Goal: Task Accomplishment & Management: Manage account settings

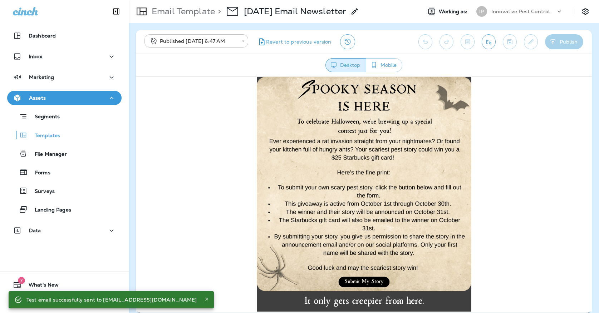
click at [161, 0] on body "**********" at bounding box center [299, 0] width 599 height 0
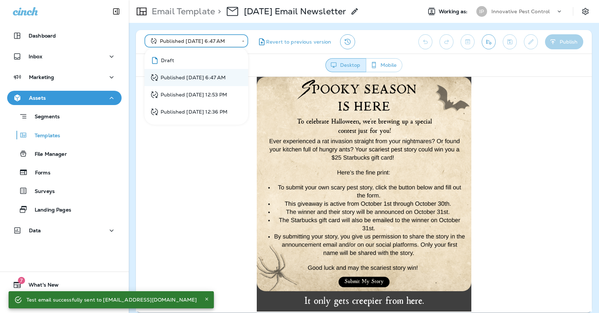
click at [164, 58] on div "Draft" at bounding box center [162, 60] width 24 height 9
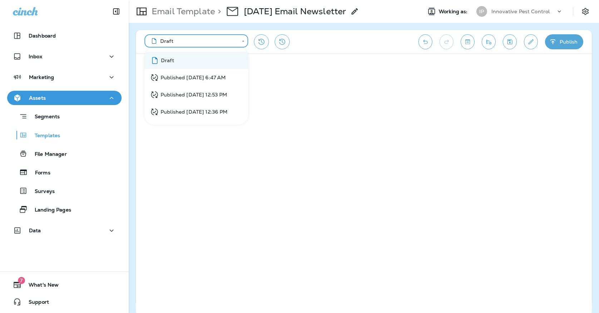
click at [177, 0] on body "**********" at bounding box center [299, 0] width 599 height 0
click at [179, 72] on li "Published Oct 1, 2025 6:47 AM" at bounding box center [197, 77] width 104 height 17
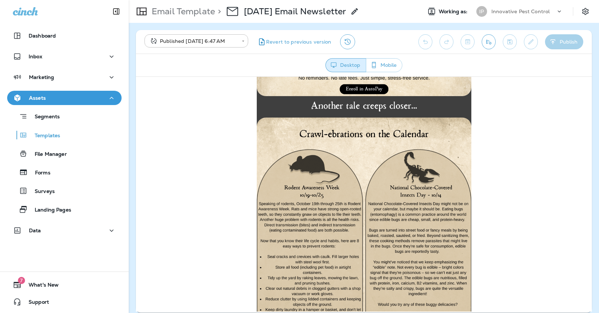
scroll to position [811, 0]
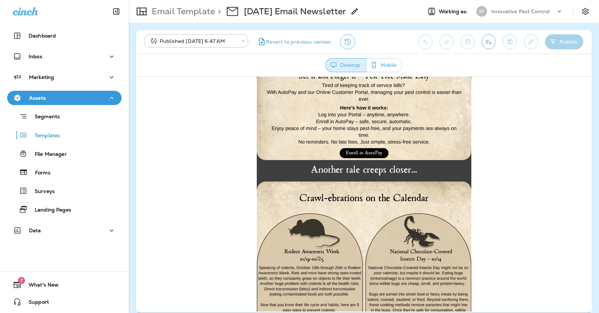
click at [335, 145] on img at bounding box center [364, 114] width 215 height 89
click at [60, 80] on div "Marketing" at bounding box center [64, 77] width 103 height 9
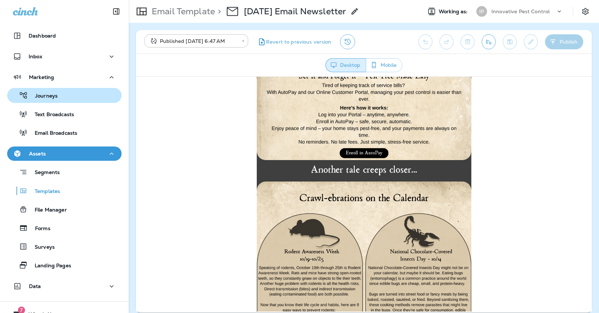
click at [60, 91] on div "Journeys" at bounding box center [64, 95] width 109 height 11
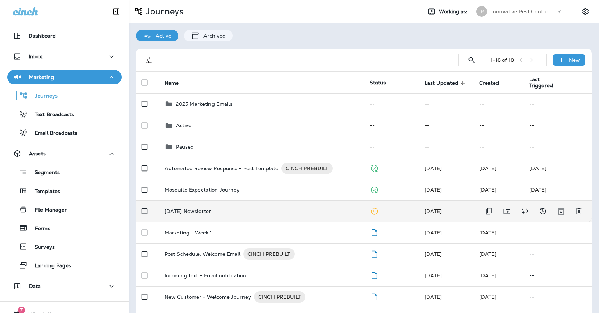
click at [162, 211] on td "[DATE] Newsletter" at bounding box center [261, 211] width 205 height 21
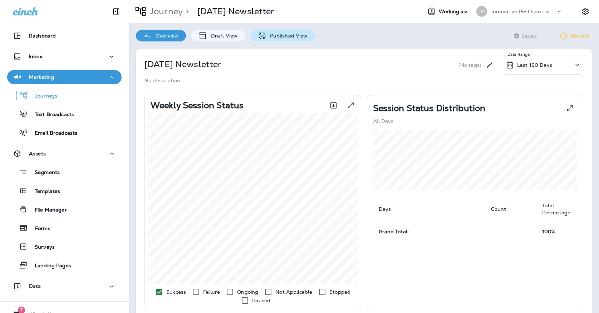
click at [293, 39] on p "Published View" at bounding box center [288, 36] width 42 height 6
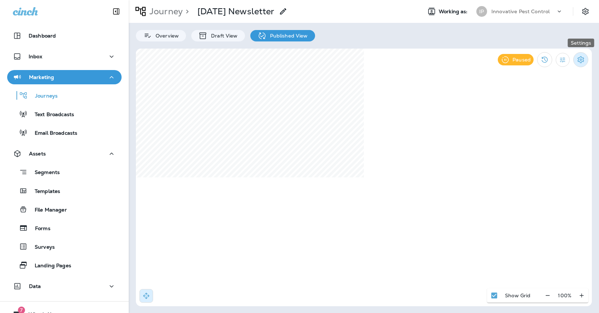
click at [578, 57] on icon "Settings" at bounding box center [581, 59] width 9 height 9
click at [549, 95] on p "Unpause Journey" at bounding box center [544, 97] width 48 height 6
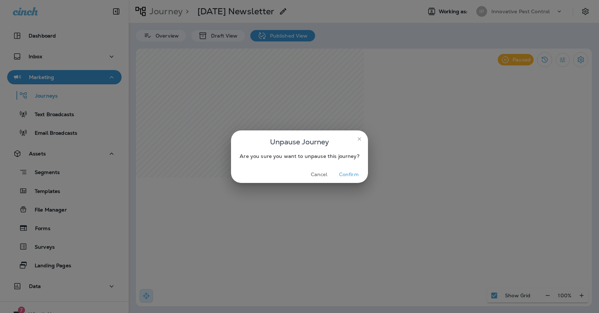
click at [346, 172] on button "Confirm" at bounding box center [349, 174] width 27 height 11
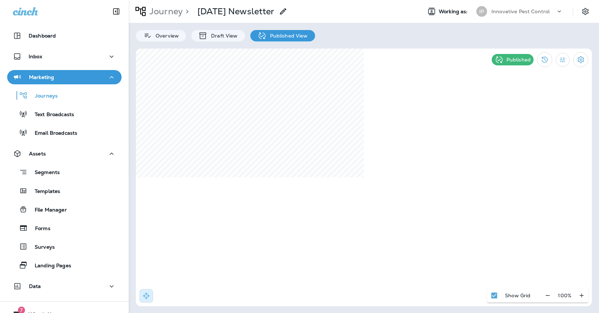
click at [484, 10] on div "IP" at bounding box center [482, 11] width 11 height 11
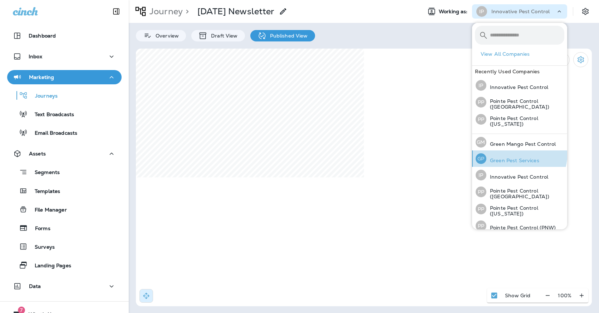
click at [507, 152] on div "[PERSON_NAME] Pest Services" at bounding box center [507, 159] width 69 height 16
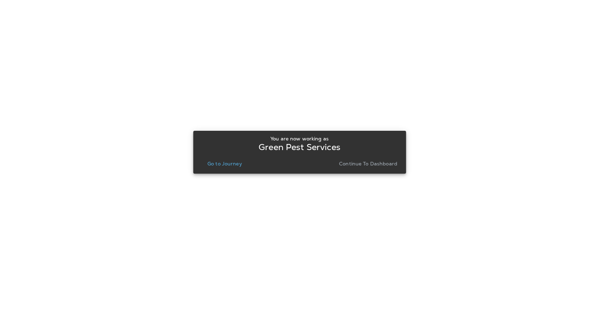
click at [345, 163] on p "Continue to Dashboard" at bounding box center [368, 164] width 58 height 6
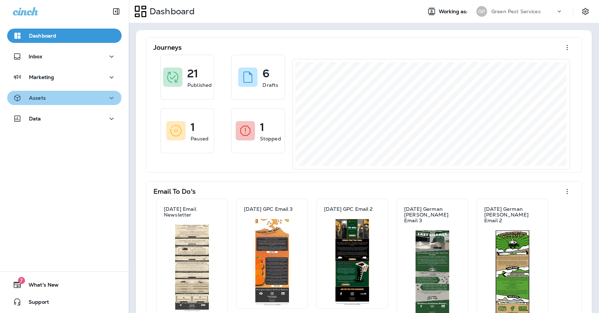
click at [40, 93] on button "Assets" at bounding box center [64, 98] width 115 height 14
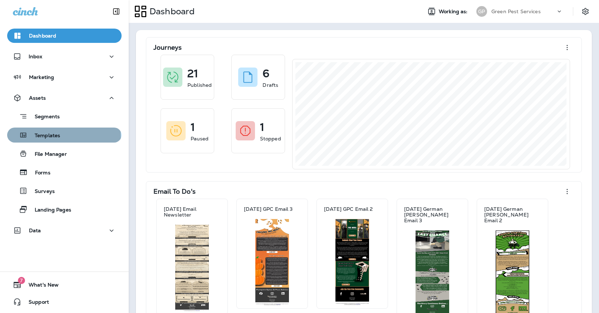
click at [48, 137] on p "Templates" at bounding box center [44, 136] width 33 height 7
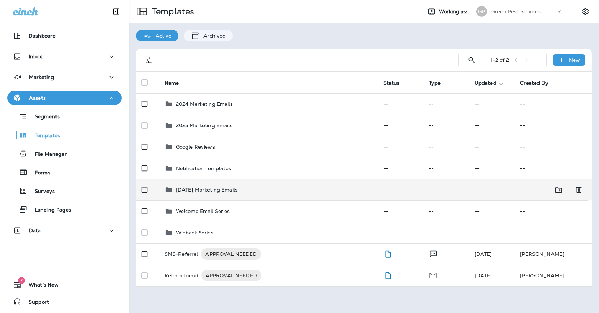
click at [206, 189] on td "October '25 Marketing Emails" at bounding box center [268, 189] width 219 height 21
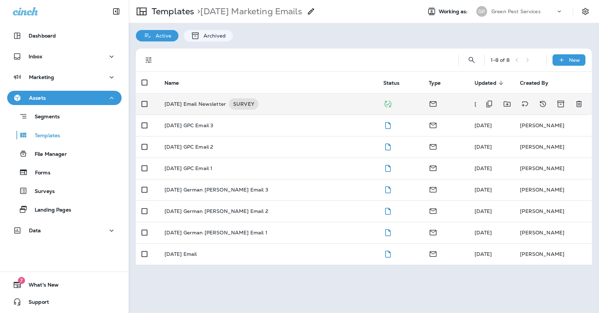
click at [200, 98] on p "[DATE] Email Newsletter" at bounding box center [196, 103] width 62 height 11
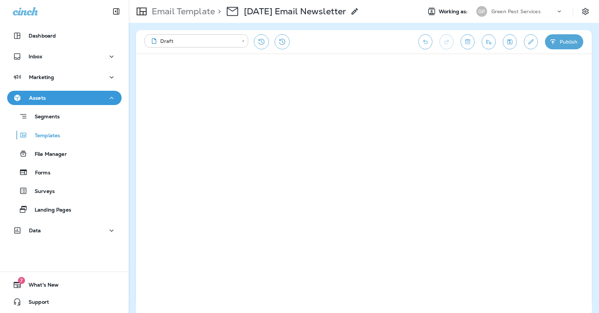
click at [240, 0] on body "**********" at bounding box center [299, 0] width 599 height 0
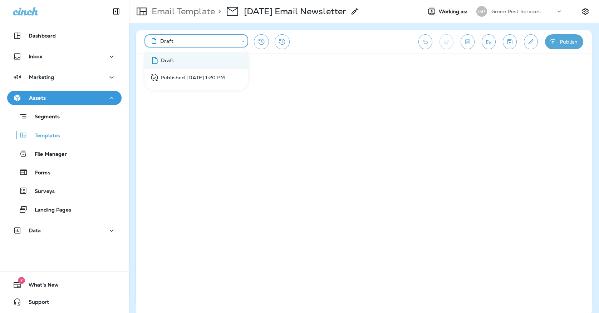
click at [233, 41] on div at bounding box center [299, 156] width 599 height 313
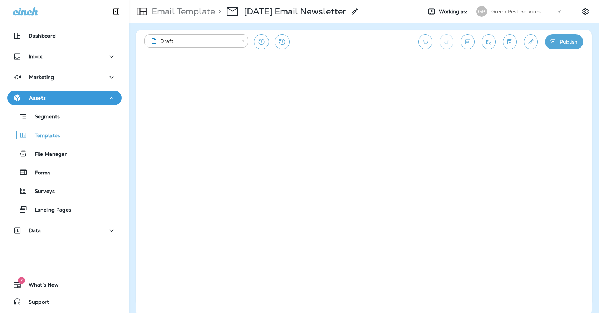
click at [512, 44] on icon "Save" at bounding box center [510, 41] width 5 height 5
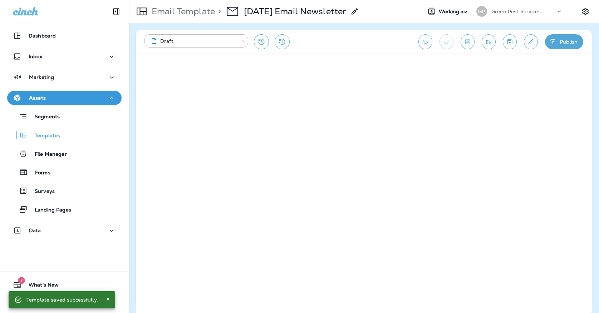
click at [566, 43] on button "Publish" at bounding box center [564, 41] width 38 height 15
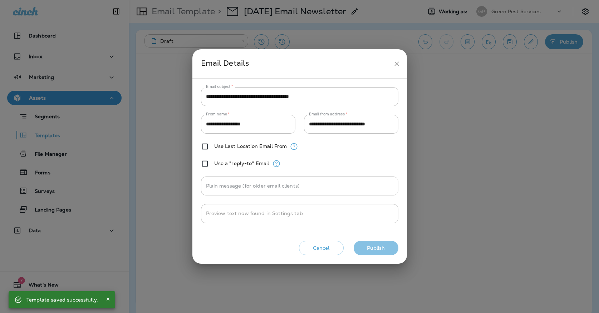
click at [383, 252] on button "Publish" at bounding box center [376, 248] width 45 height 15
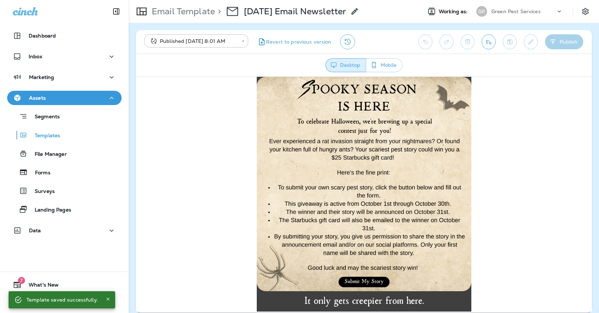
click at [487, 44] on icon "Send test email" at bounding box center [489, 42] width 5 height 5
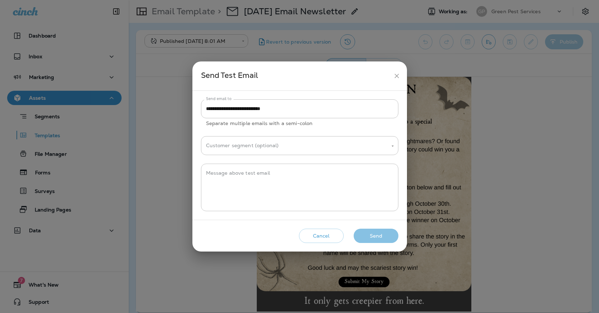
click at [367, 235] on button "Send" at bounding box center [376, 236] width 45 height 15
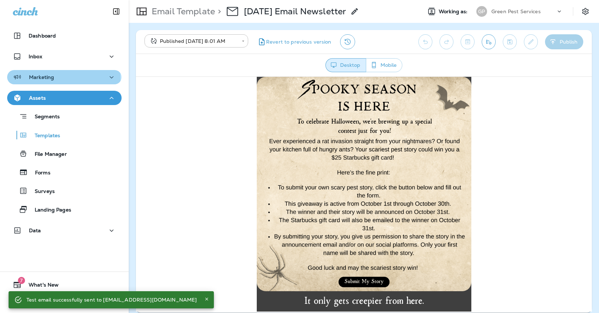
click at [38, 78] on p "Marketing" at bounding box center [41, 77] width 25 height 6
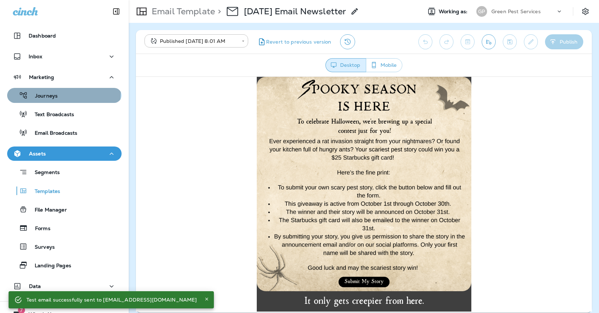
click at [38, 92] on div "Journeys" at bounding box center [34, 95] width 48 height 11
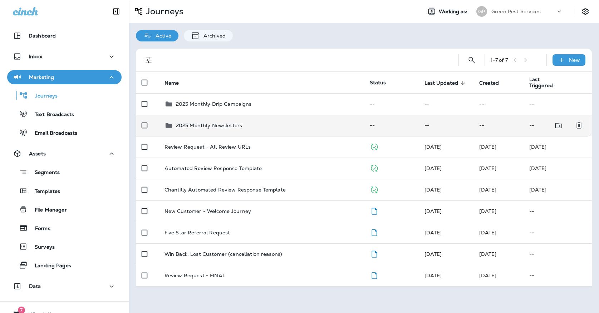
click at [204, 123] on p "2025 Monthly Newsletters" at bounding box center [209, 126] width 66 height 6
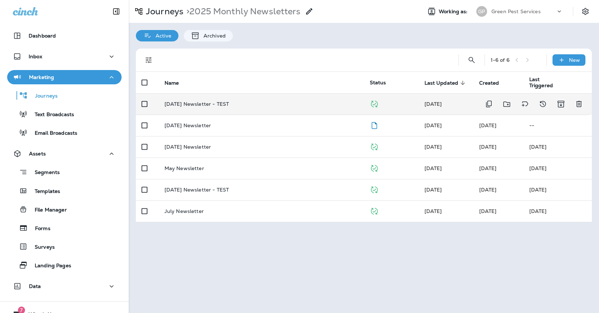
click at [206, 101] on p "[DATE] Newsletter - TEST" at bounding box center [197, 104] width 64 height 6
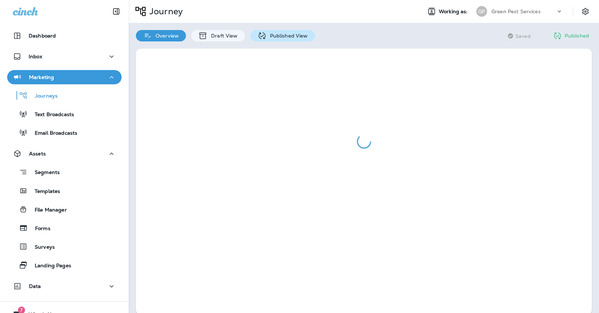
click at [267, 37] on p "Published View" at bounding box center [288, 36] width 42 height 6
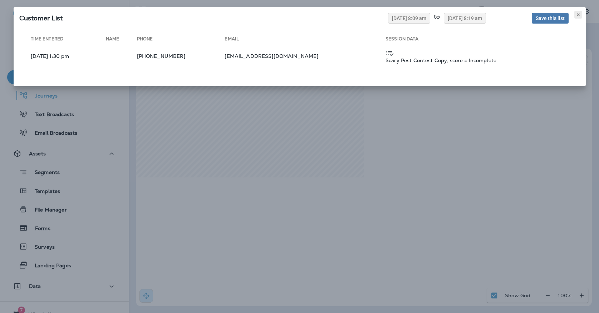
click at [579, 15] on use at bounding box center [578, 14] width 3 height 3
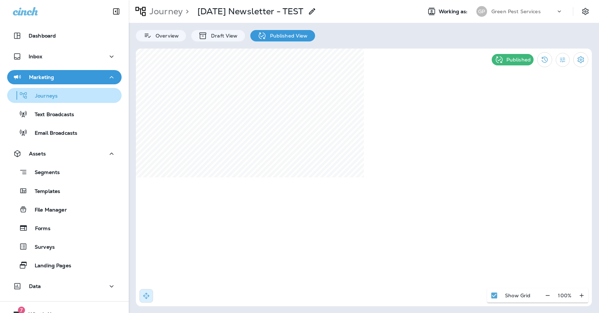
click at [76, 94] on div "Journeys" at bounding box center [64, 95] width 109 height 11
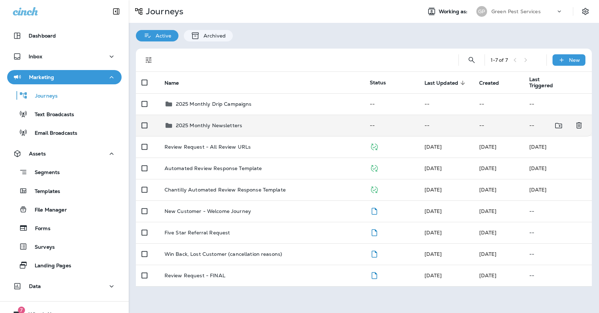
click at [197, 123] on p "2025 Monthly Newsletters" at bounding box center [209, 126] width 66 height 6
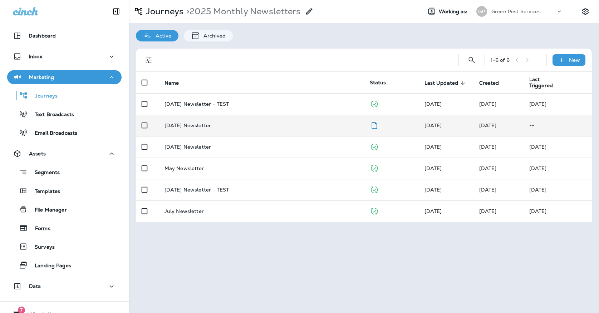
click at [211, 123] on p "[DATE] Newsletter" at bounding box center [188, 126] width 47 height 6
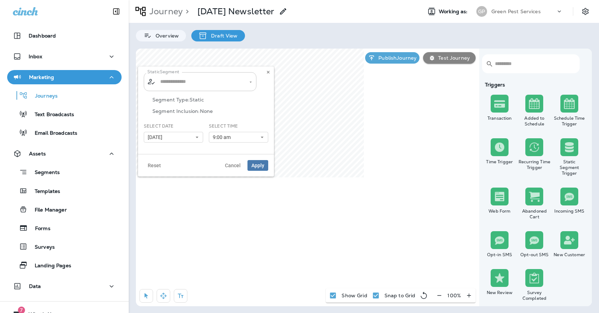
type input "**********"
click at [270, 69] on button at bounding box center [268, 72] width 8 height 8
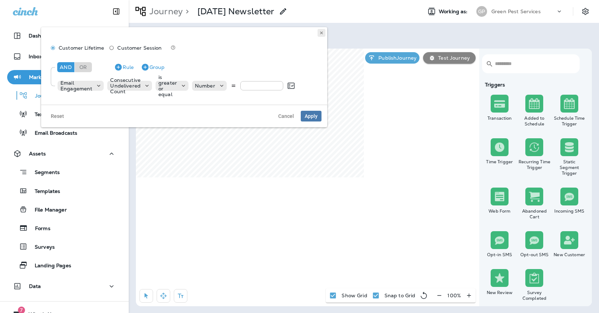
click at [321, 31] on icon at bounding box center [322, 33] width 4 height 4
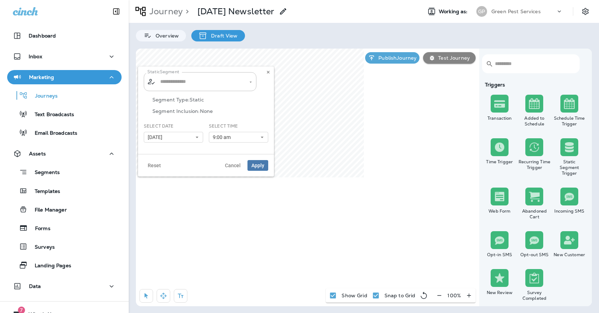
type input "**********"
click at [269, 73] on use at bounding box center [268, 72] width 3 height 3
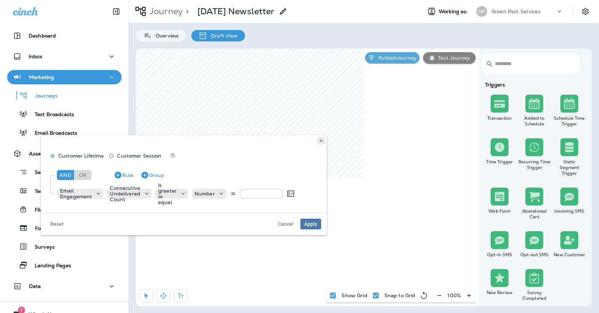
click at [321, 140] on use at bounding box center [321, 141] width 3 height 3
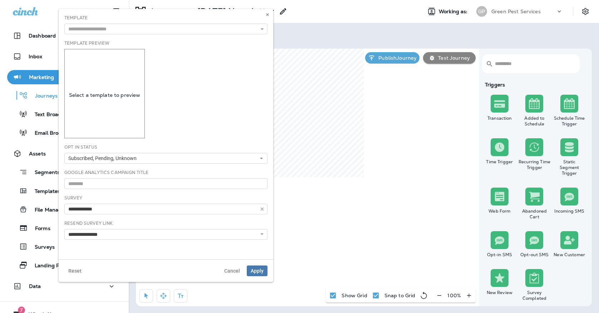
type input "**********"
click at [229, 28] on input "text" at bounding box center [165, 29] width 203 height 11
type input "**********"
click at [180, 37] on div "**********" at bounding box center [166, 134] width 215 height 251
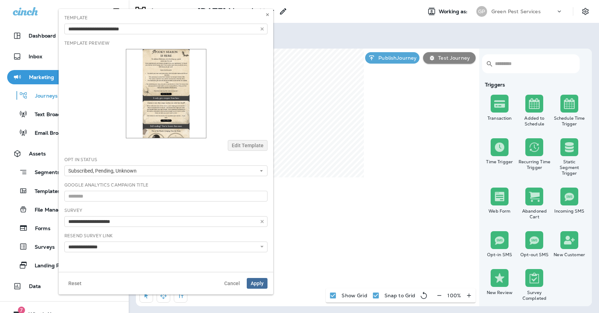
click at [263, 281] on span "Apply" at bounding box center [257, 283] width 13 height 5
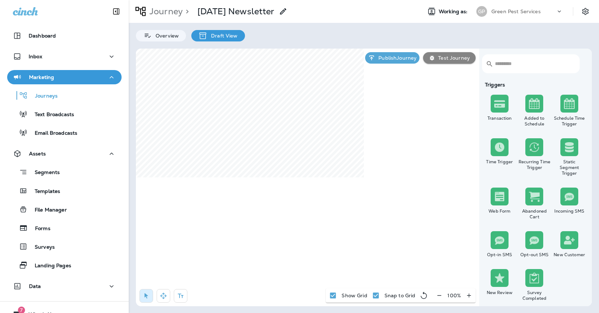
select select "*******"
click at [269, 112] on icon at bounding box center [268, 111] width 4 height 4
type input "**********"
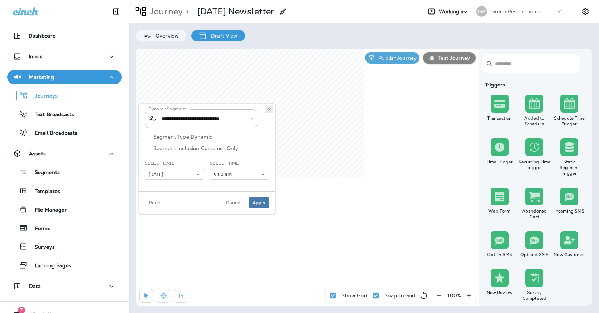
click at [269, 107] on button at bounding box center [270, 110] width 8 height 8
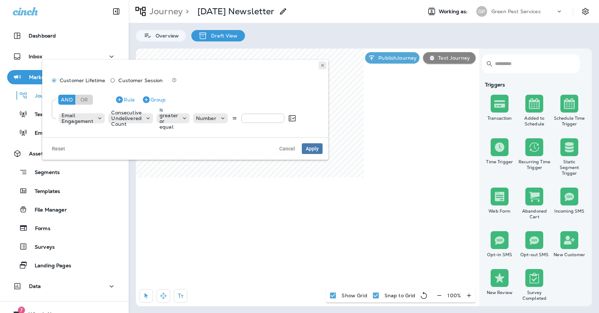
click at [321, 62] on button at bounding box center [323, 66] width 8 height 8
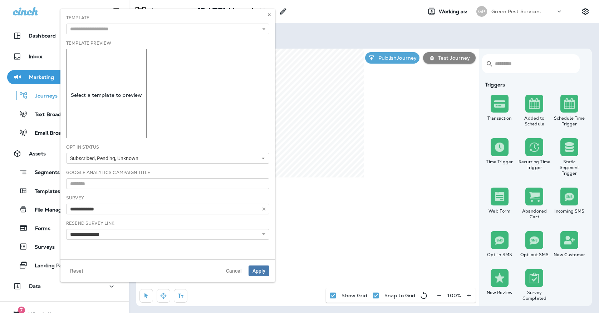
type input "**********"
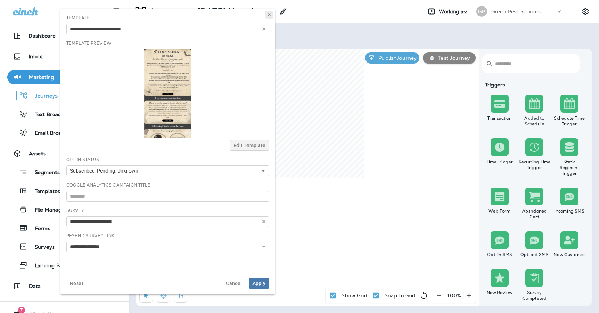
click at [270, 14] on use at bounding box center [269, 14] width 3 height 3
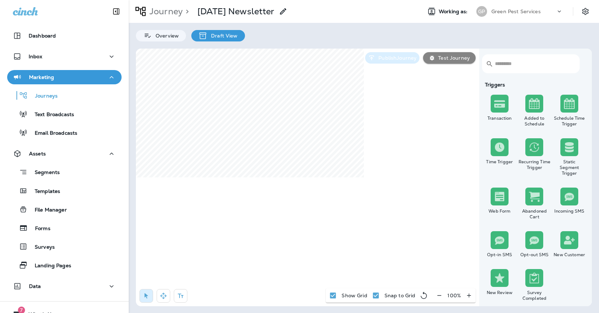
click at [387, 60] on p "Publish Journey" at bounding box center [396, 58] width 41 height 6
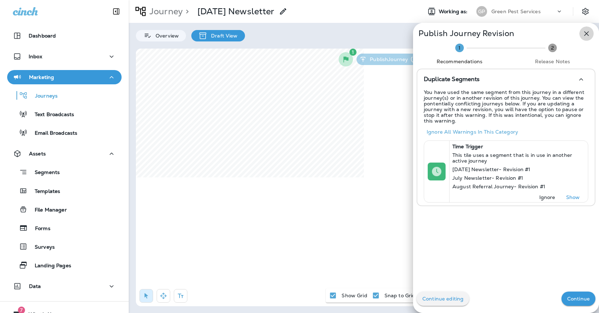
click at [591, 36] on icon "button" at bounding box center [587, 33] width 9 height 9
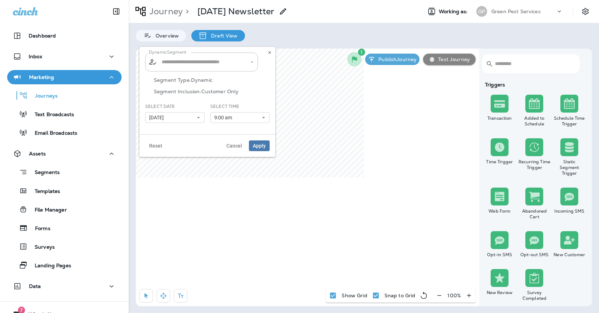
type input "**********"
click at [271, 52] on use at bounding box center [269, 52] width 3 height 3
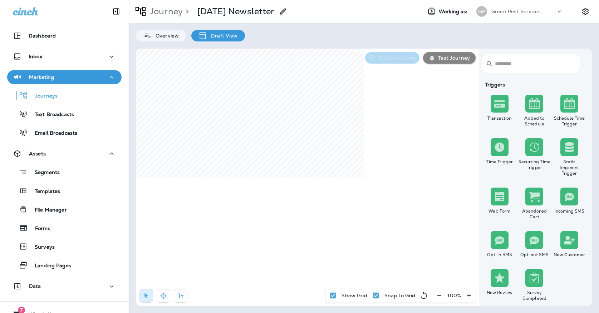
click at [384, 54] on button "Publish Journey" at bounding box center [392, 57] width 54 height 11
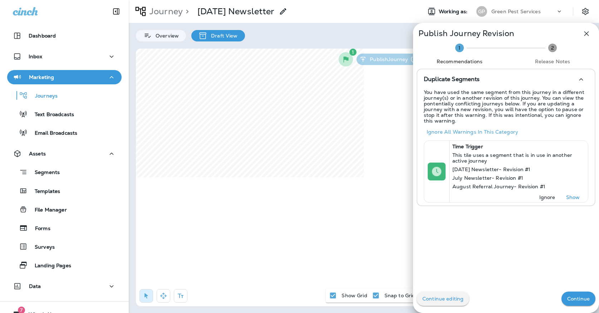
click at [575, 301] on p "Continue" at bounding box center [579, 299] width 23 height 6
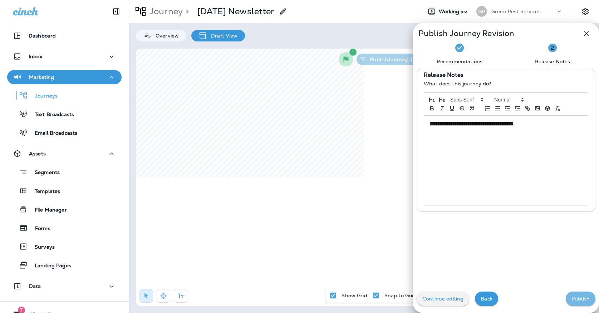
click at [575, 301] on p "Publish" at bounding box center [581, 299] width 18 height 6
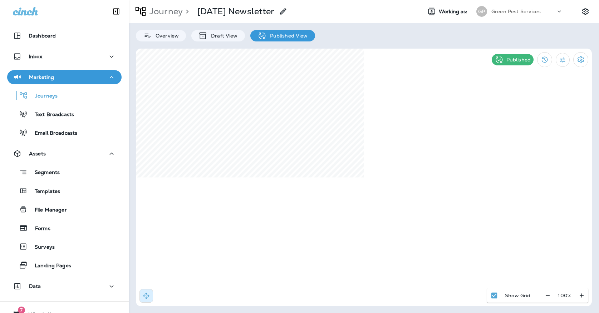
click at [515, 13] on p "Green Pest Services" at bounding box center [516, 12] width 49 height 6
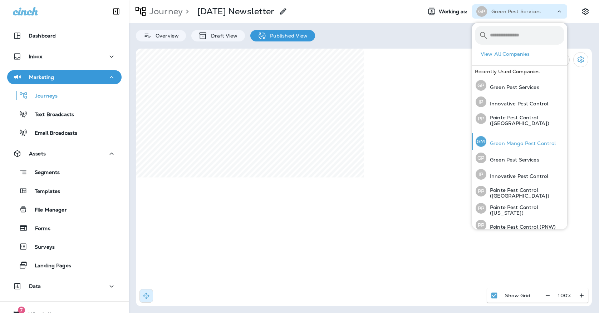
click at [515, 144] on p "Green Mango Pest Control" at bounding box center [521, 144] width 69 height 6
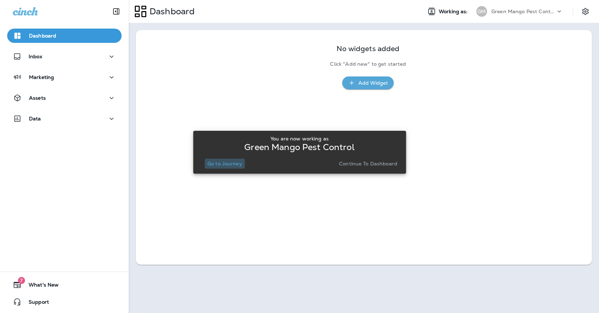
click at [228, 166] on p "Go to Journey" at bounding box center [225, 164] width 35 height 6
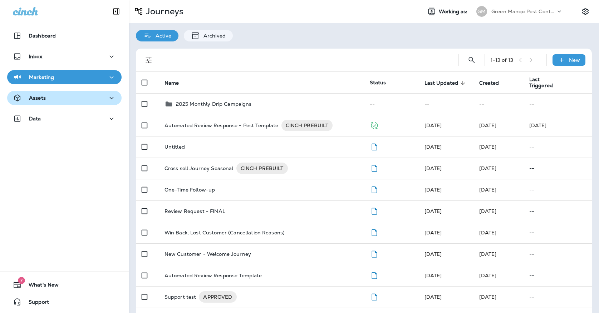
click at [102, 97] on div "Assets" at bounding box center [64, 98] width 103 height 9
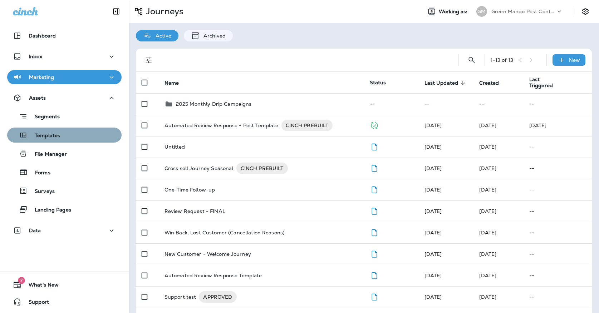
click at [91, 135] on div "Templates" at bounding box center [64, 135] width 109 height 11
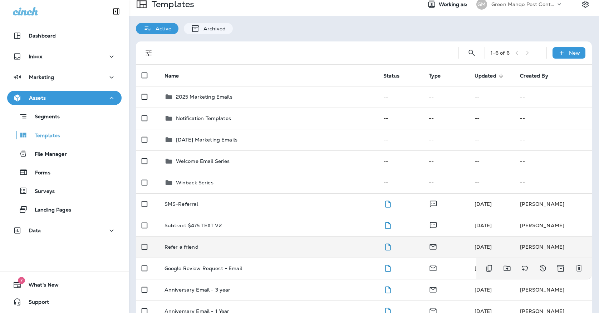
scroll to position [1, 0]
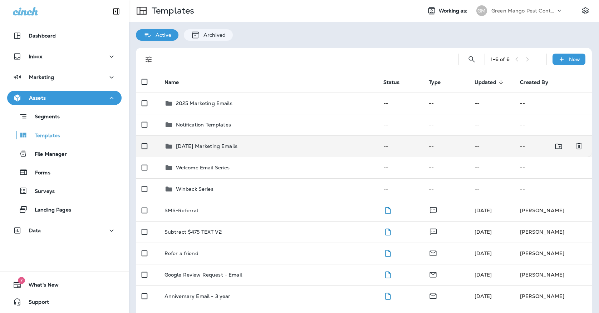
click at [260, 144] on td "October '25 Marketing Emails" at bounding box center [268, 146] width 219 height 21
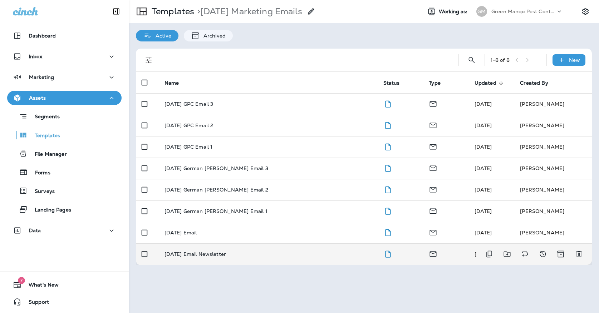
click at [248, 251] on td "[DATE] Email Newsletter" at bounding box center [268, 254] width 219 height 21
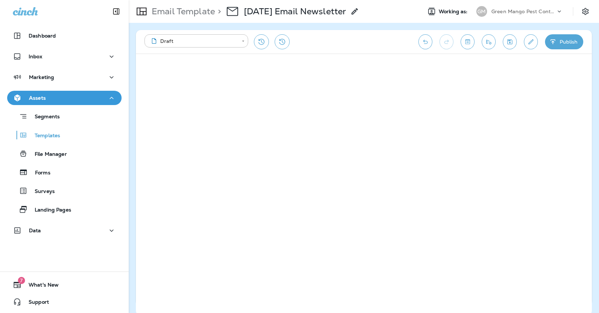
click at [511, 43] on icon "Save" at bounding box center [510, 41] width 8 height 7
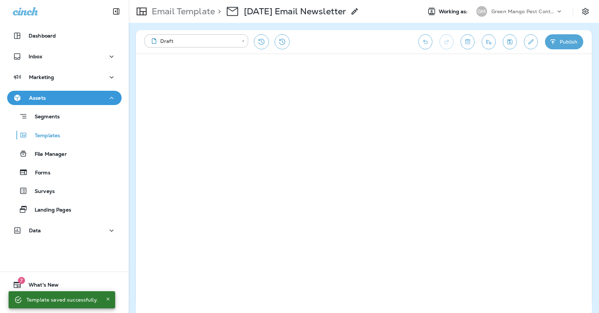
click at [509, 43] on icon "Save" at bounding box center [510, 41] width 8 height 7
click at [512, 43] on icon "Save" at bounding box center [510, 41] width 8 height 7
click at [571, 43] on button "Publish" at bounding box center [564, 41] width 38 height 15
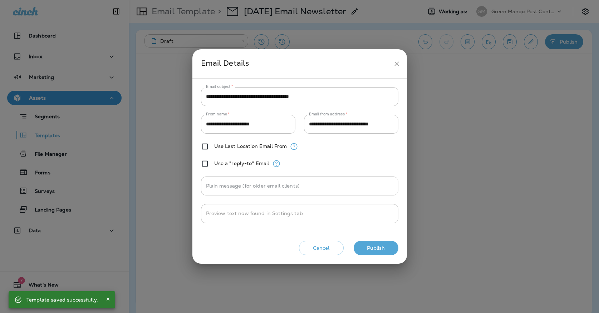
click at [396, 60] on icon "close" at bounding box center [397, 64] width 8 height 8
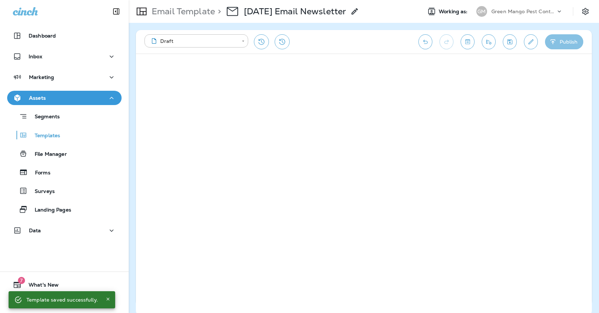
click at [569, 45] on button "Publish" at bounding box center [564, 41] width 38 height 15
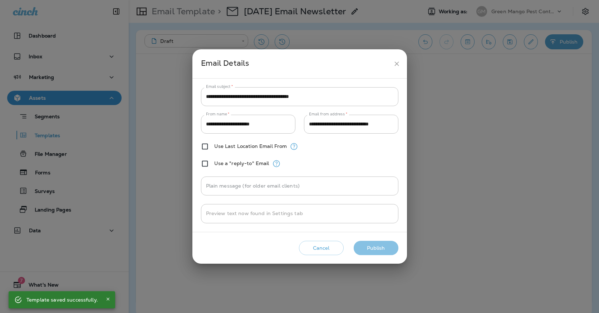
click at [377, 241] on button "Publish" at bounding box center [376, 248] width 45 height 15
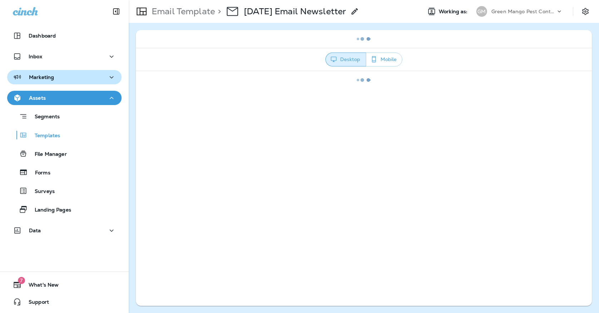
click at [87, 73] on div "Marketing" at bounding box center [64, 77] width 103 height 9
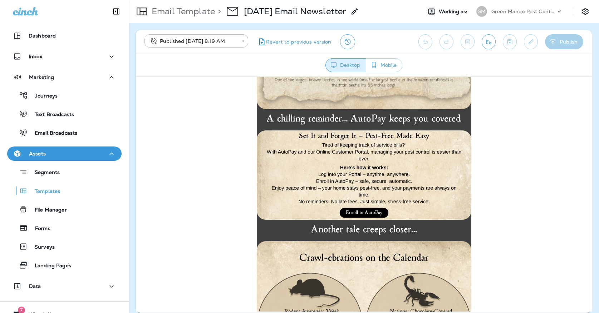
scroll to position [665, 0]
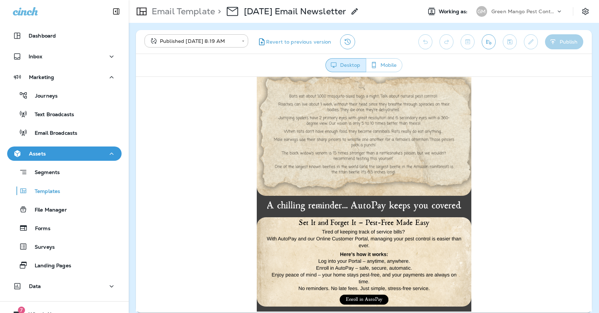
click at [378, 279] on img at bounding box center [364, 261] width 215 height 89
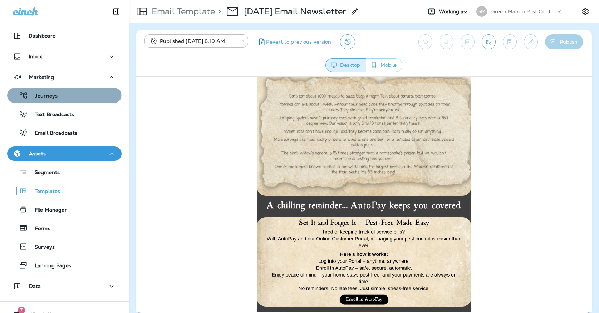
click at [47, 93] on p "Journeys" at bounding box center [43, 96] width 30 height 7
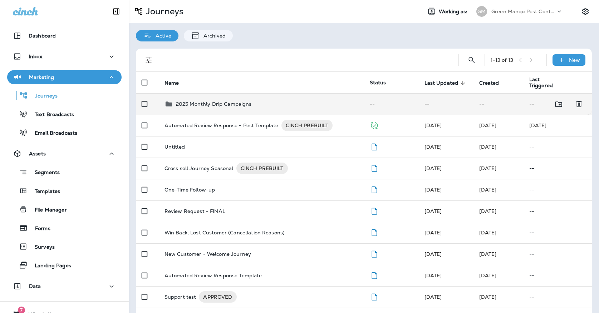
click at [166, 94] on td "2025 Monthly Drip Campaigns" at bounding box center [261, 103] width 205 height 21
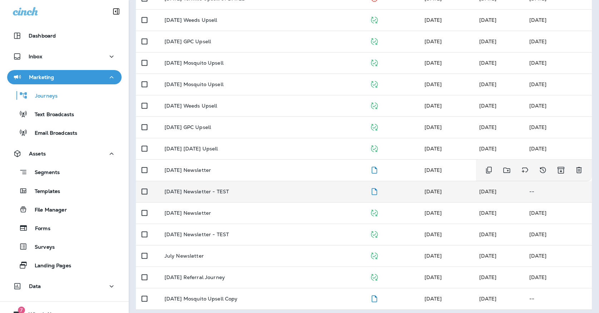
scroll to position [213, 0]
click at [245, 191] on div "[DATE] Newsletter - TEST" at bounding box center [262, 192] width 194 height 6
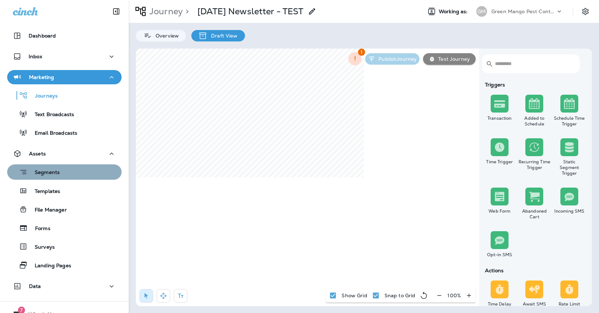
click at [72, 170] on div "Segments" at bounding box center [64, 172] width 109 height 11
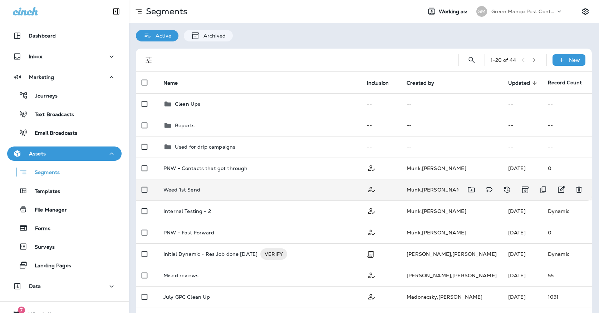
scroll to position [18, 0]
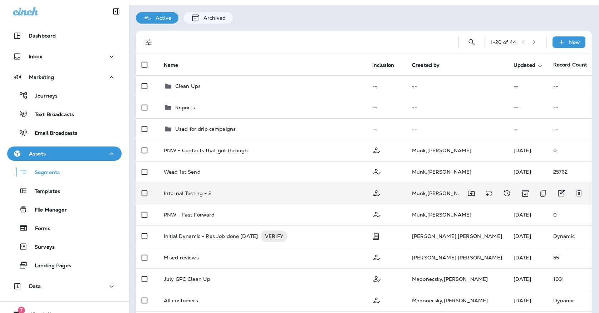
click at [235, 194] on div "Internal Testing - 2" at bounding box center [262, 194] width 197 height 6
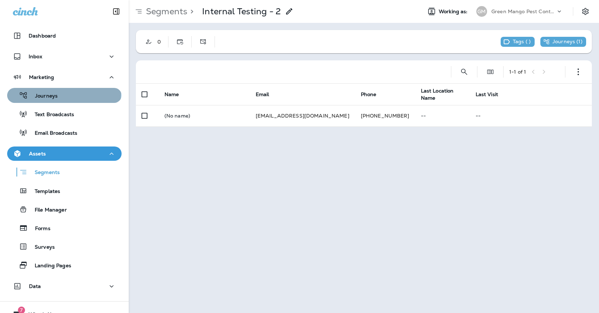
click at [58, 92] on div "Journeys" at bounding box center [34, 95] width 48 height 11
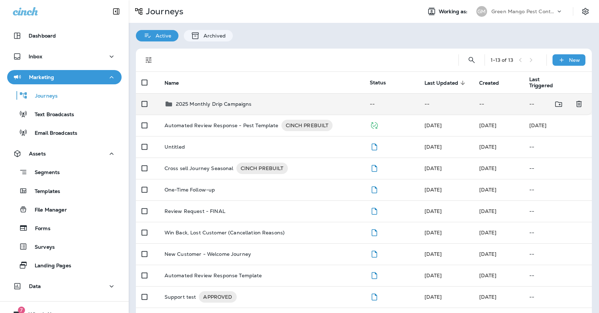
click at [192, 103] on div "2025 Monthly Drip Campaigns" at bounding box center [214, 104] width 76 height 9
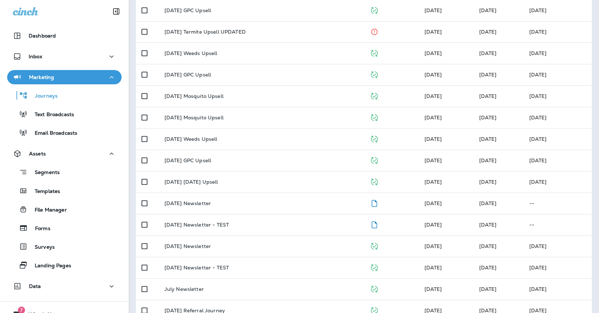
scroll to position [181, 0]
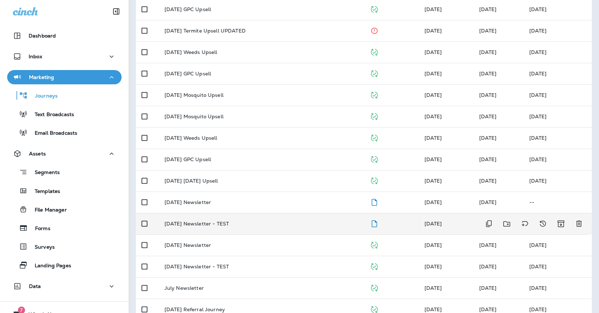
click at [245, 224] on td "[DATE] Newsletter - TEST" at bounding box center [261, 223] width 205 height 21
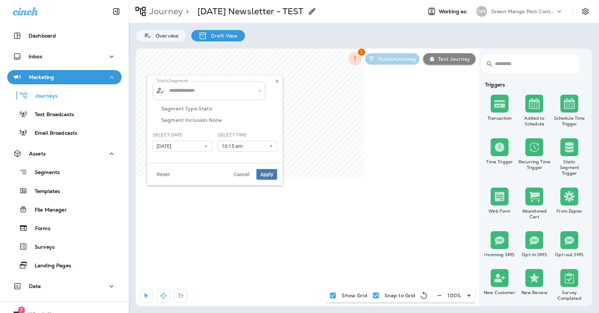
type input "**********"
click at [196, 145] on button "09/30/25" at bounding box center [182, 146] width 59 height 11
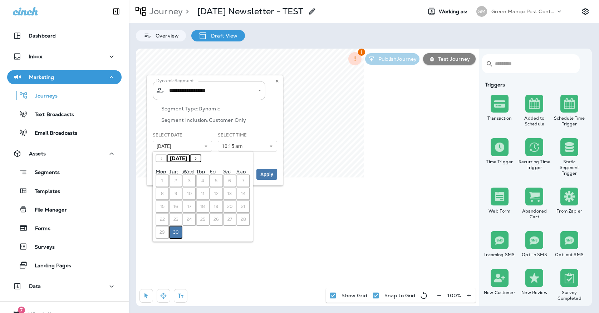
click at [201, 160] on button "›" at bounding box center [195, 159] width 11 height 8
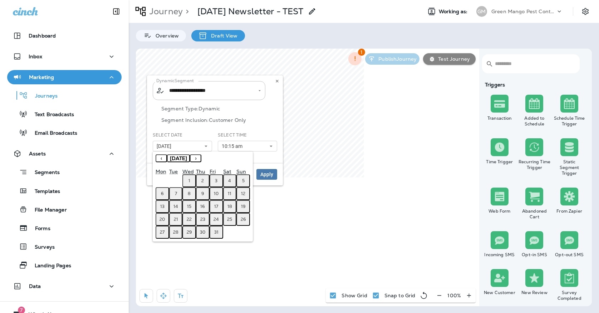
click at [190, 180] on button "1" at bounding box center [189, 181] width 14 height 13
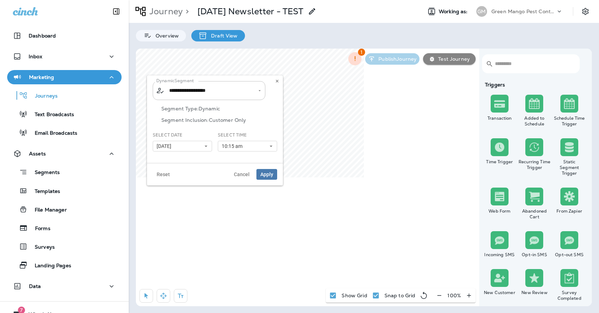
click at [227, 145] on span "10:15 am" at bounding box center [234, 146] width 24 height 6
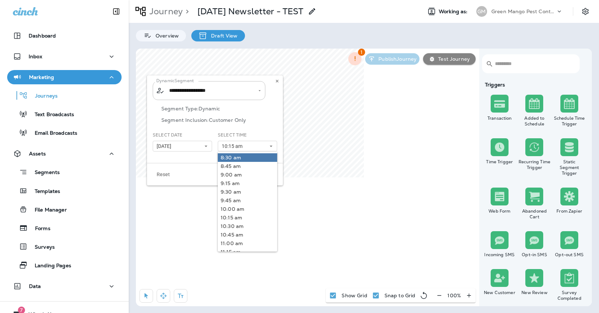
click at [231, 154] on link "8:30 am" at bounding box center [247, 158] width 59 height 9
click at [227, 127] on div "Segment Type: Dynamic Segment Inclusion: Customer Only" at bounding box center [215, 119] width 125 height 26
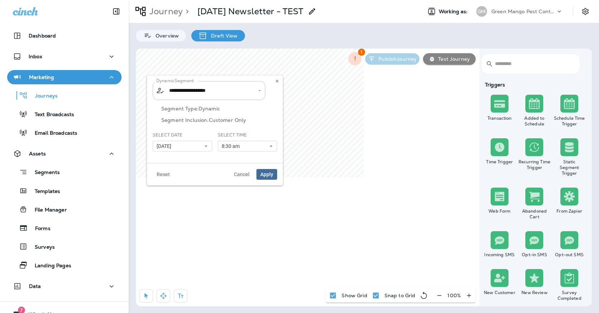
click at [268, 176] on span "Apply" at bounding box center [267, 174] width 13 height 5
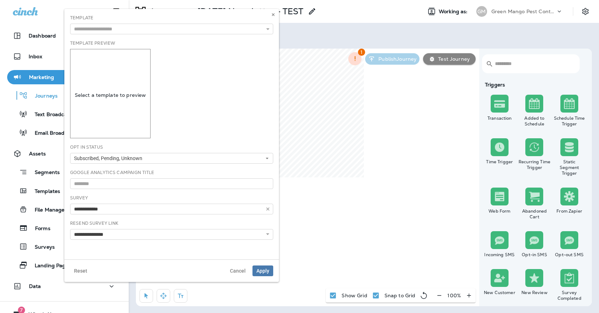
type input "**********"
click at [156, 27] on input "text" at bounding box center [171, 29] width 203 height 11
type input "**********"
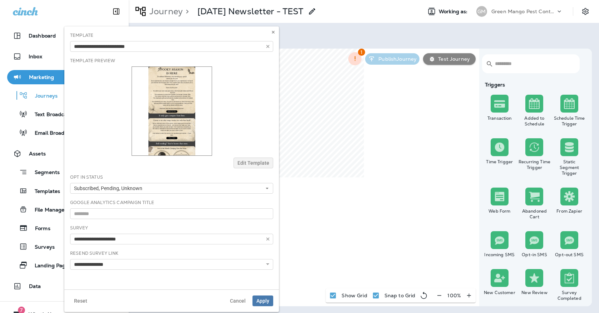
click at [153, 37] on div "**********" at bounding box center [171, 42] width 203 height 20
click at [258, 297] on button "Apply" at bounding box center [263, 301] width 21 height 11
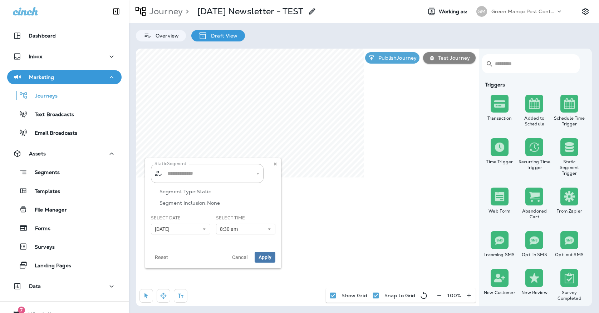
type input "**********"
click at [273, 164] on button at bounding box center [276, 164] width 8 height 8
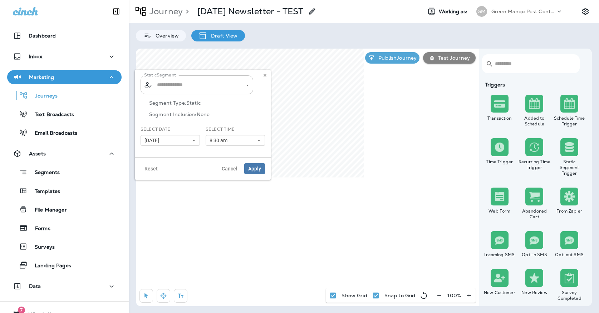
type input "**********"
click at [263, 75] on button at bounding box center [265, 76] width 8 height 8
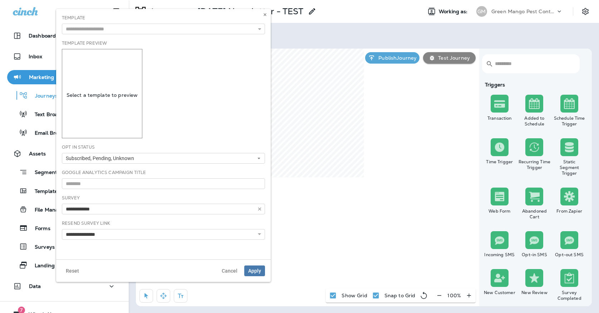
type input "**********"
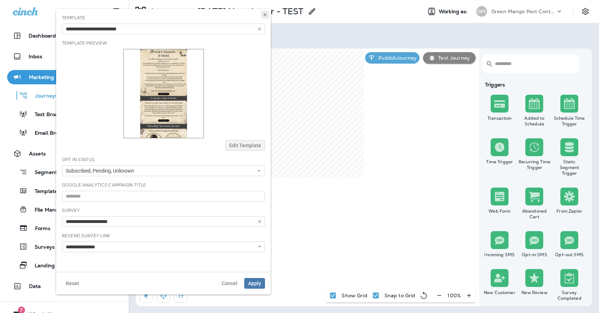
click at [266, 14] on use at bounding box center [265, 14] width 3 height 3
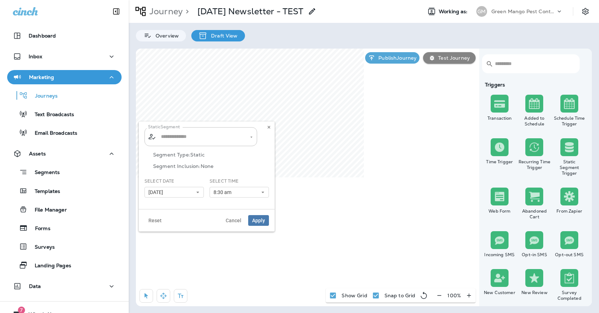
type input "**********"
click at [269, 130] on button at bounding box center [269, 127] width 8 height 8
type input "**********"
click at [269, 128] on icon at bounding box center [269, 127] width 4 height 4
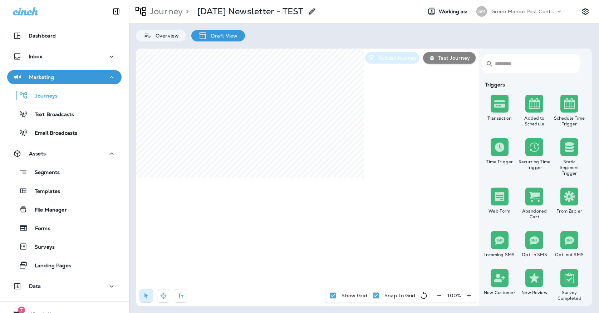
click at [378, 56] on p "Publish Journey" at bounding box center [396, 58] width 41 height 6
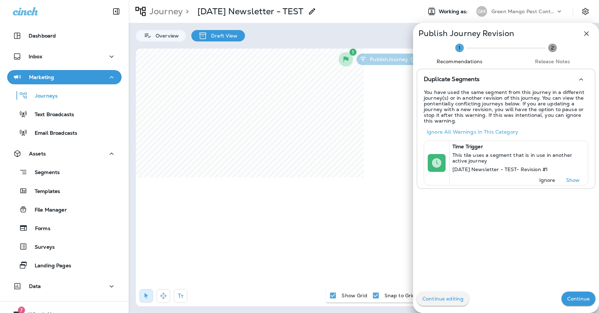
click at [574, 296] on p "Continue" at bounding box center [579, 299] width 23 height 6
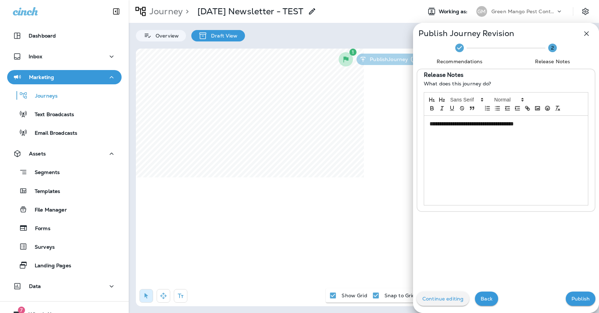
click at [574, 296] on p "Publish" at bounding box center [581, 299] width 18 height 6
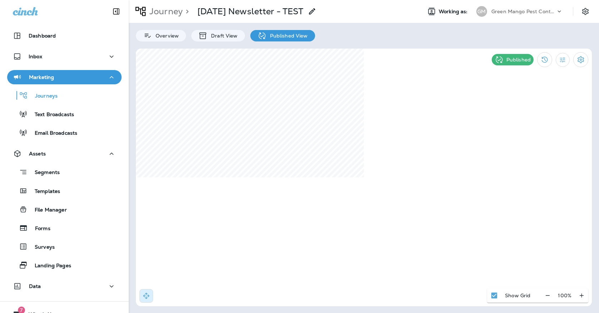
click at [169, 9] on p "Journey" at bounding box center [165, 11] width 36 height 11
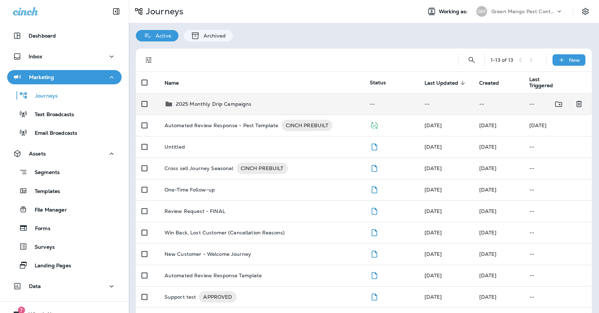
click at [222, 106] on td "2025 Monthly Drip Campaigns" at bounding box center [261, 103] width 205 height 21
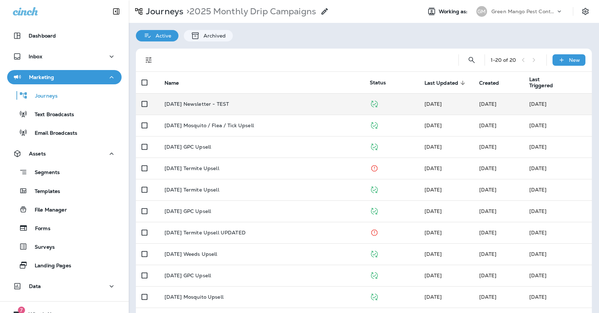
click at [220, 102] on p "[DATE] Newsletter - TEST" at bounding box center [197, 104] width 64 height 6
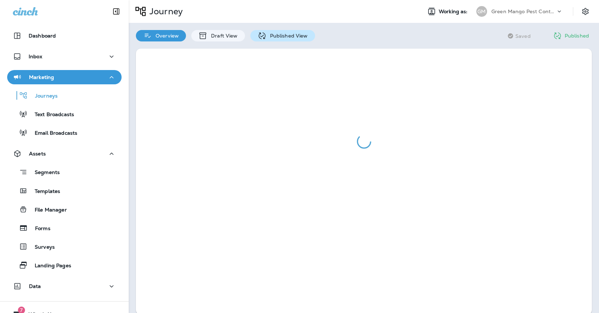
click at [271, 34] on p "Published View" at bounding box center [288, 36] width 42 height 6
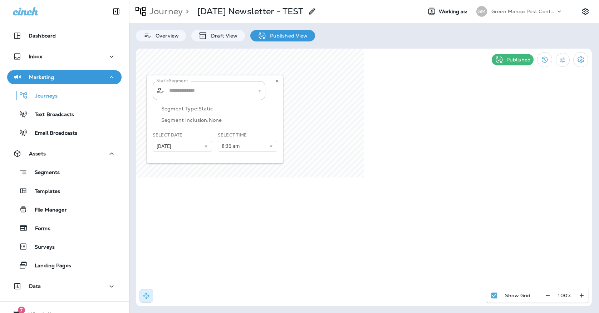
type input "**********"
click at [279, 82] on icon at bounding box center [277, 81] width 4 height 4
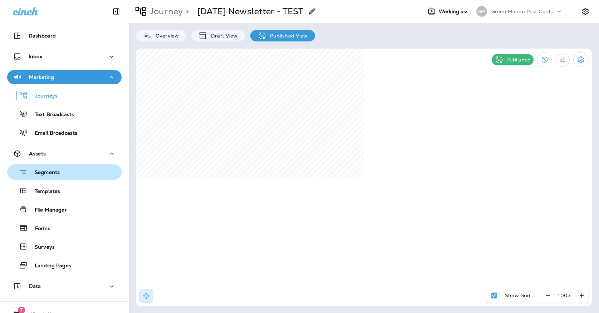
click at [63, 171] on div "Segments" at bounding box center [64, 172] width 109 height 11
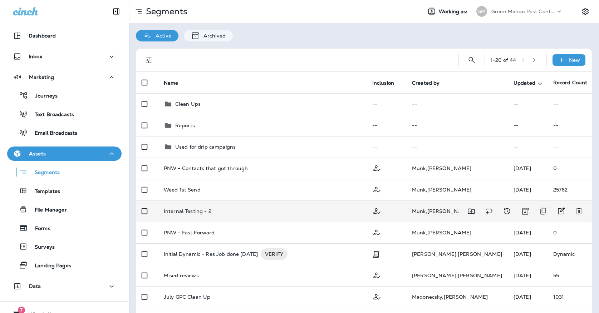
click at [189, 212] on p "Internal Testing - 2" at bounding box center [188, 212] width 48 height 6
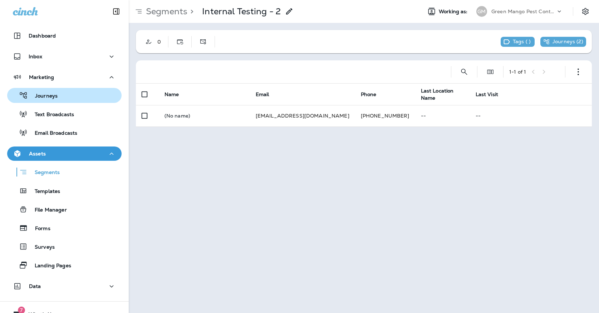
click at [93, 97] on div "Journeys" at bounding box center [64, 95] width 109 height 11
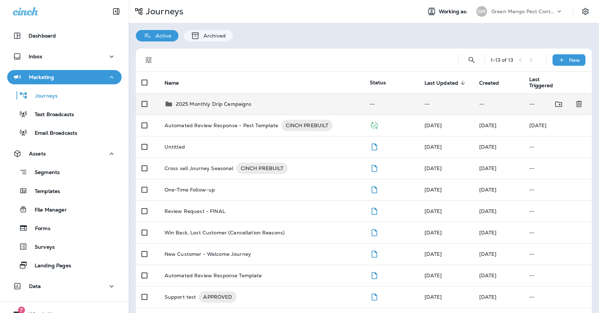
click at [198, 103] on div "2025 Monthly Drip Campaigns" at bounding box center [214, 104] width 76 height 9
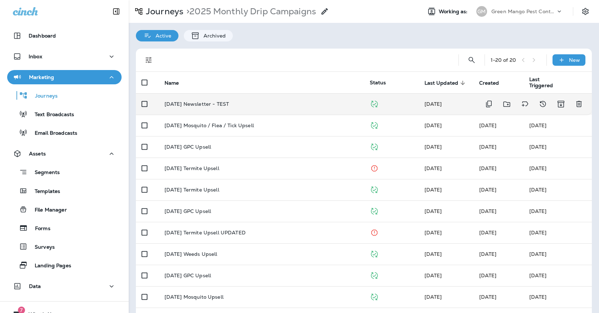
click at [196, 106] on td "[DATE] Newsletter - TEST" at bounding box center [261, 103] width 205 height 21
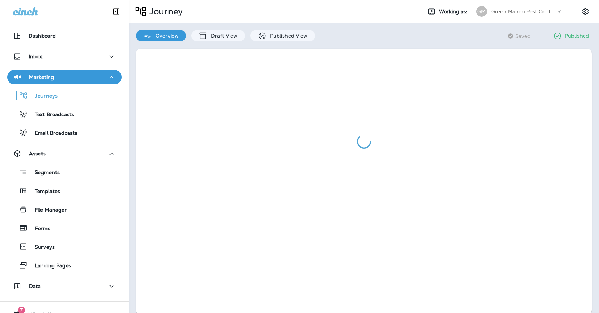
click at [281, 43] on div at bounding box center [364, 182] width 471 height 281
click at [281, 39] on div "Published View" at bounding box center [282, 35] width 65 height 11
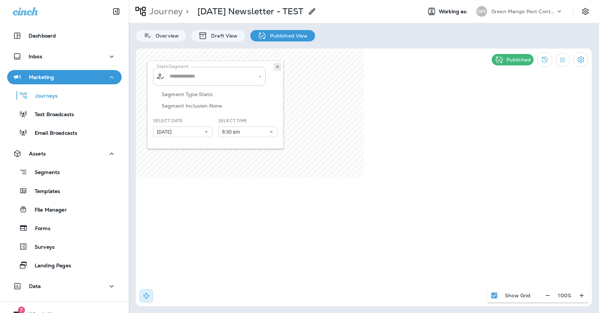
type input "**********"
click at [280, 65] on button at bounding box center [278, 67] width 8 height 8
click at [178, 10] on p "Journey" at bounding box center [165, 11] width 36 height 11
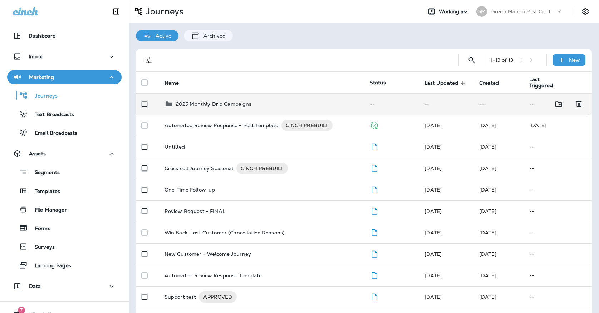
click at [224, 101] on p "2025 Monthly Drip Campaigns" at bounding box center [214, 104] width 76 height 6
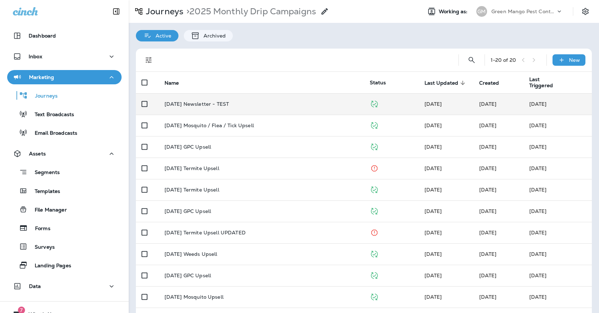
click at [225, 102] on p "[DATE] Newsletter - TEST" at bounding box center [197, 104] width 64 height 6
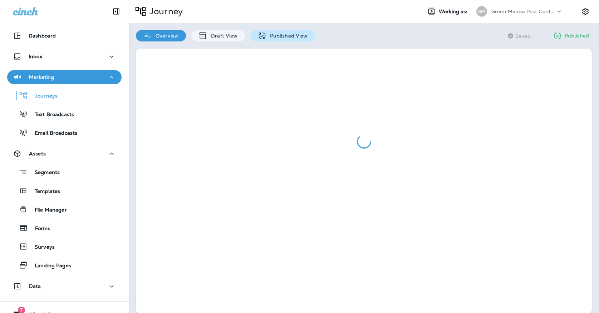
click at [269, 35] on p "Published View" at bounding box center [288, 36] width 42 height 6
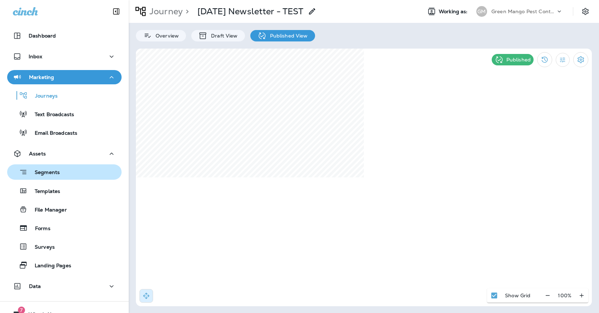
click at [63, 179] on button "Segments" at bounding box center [64, 172] width 115 height 15
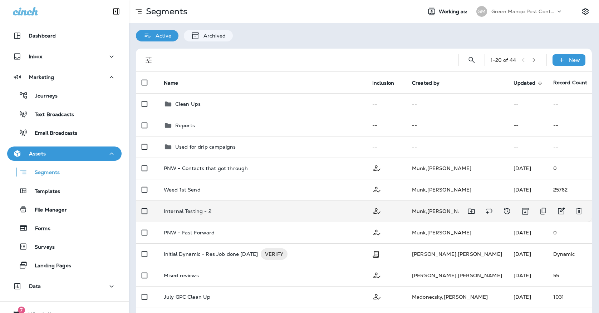
click at [206, 209] on p "Internal Testing - 2" at bounding box center [188, 212] width 48 height 6
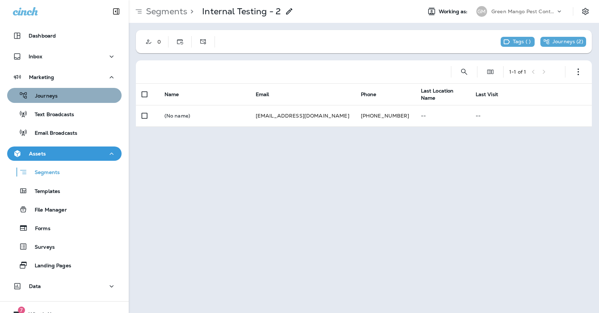
click at [74, 99] on div "Journeys" at bounding box center [64, 95] width 109 height 11
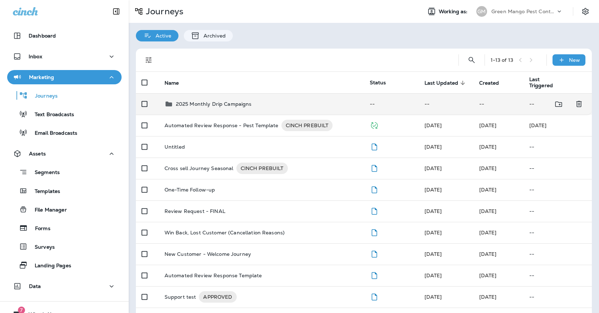
click at [273, 101] on div "2025 Monthly Drip Campaigns" at bounding box center [262, 104] width 194 height 9
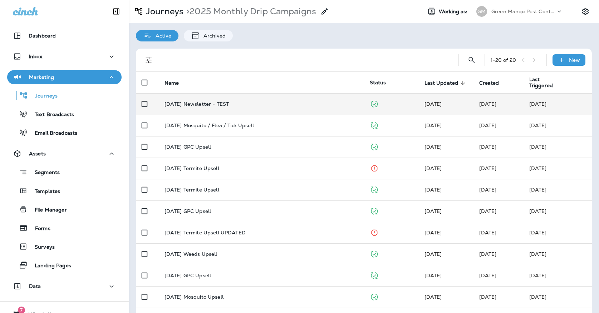
click at [273, 101] on div "[DATE] Newsletter - TEST" at bounding box center [262, 104] width 194 height 6
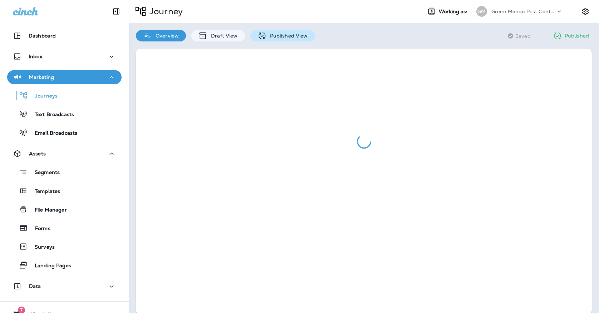
click at [273, 38] on p "Published View" at bounding box center [288, 36] width 42 height 6
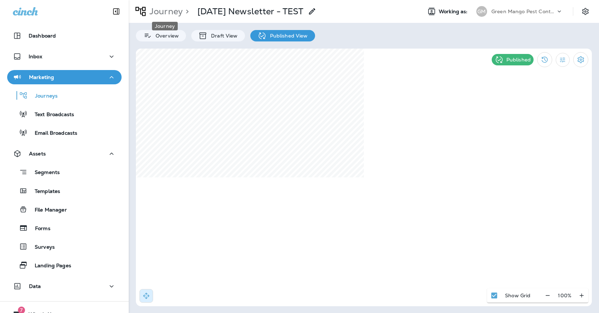
click at [167, 10] on p "Journey" at bounding box center [165, 11] width 36 height 11
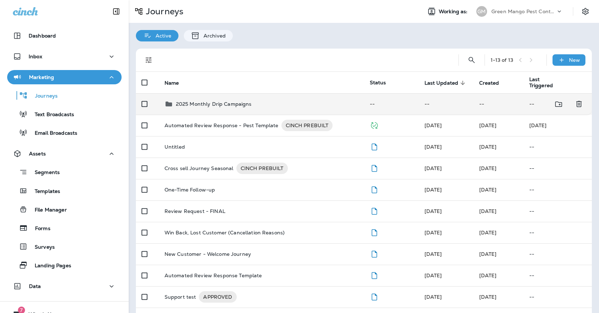
click at [209, 100] on div "2025 Monthly Drip Campaigns" at bounding box center [214, 104] width 76 height 9
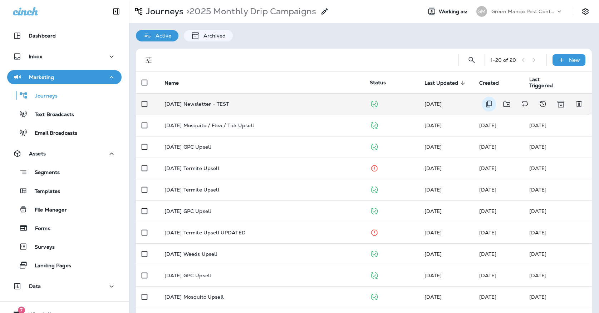
click at [488, 102] on icon "Duplicate" at bounding box center [489, 104] width 9 height 9
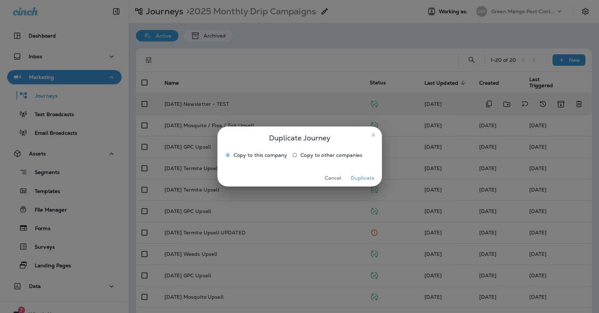
click at [356, 184] on button "Duplicate" at bounding box center [363, 178] width 27 height 11
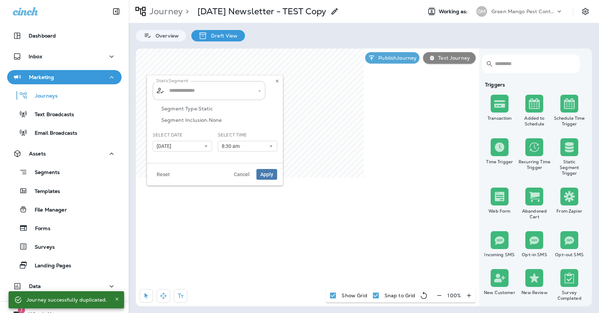
type input "**********"
click at [233, 149] on span "8:30 am" at bounding box center [232, 146] width 21 height 6
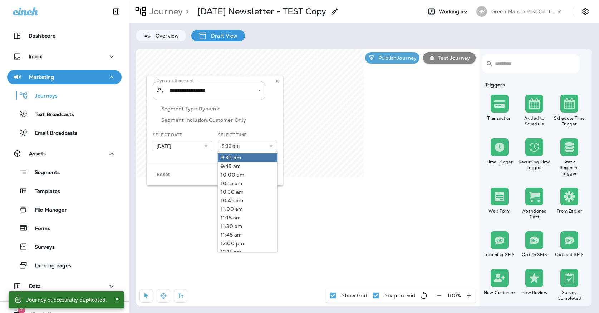
click at [233, 156] on link "9:30 am" at bounding box center [247, 158] width 59 height 9
click at [225, 124] on div "Segment Type: Dynamic Segment Inclusion: Customer Only" at bounding box center [215, 119] width 125 height 26
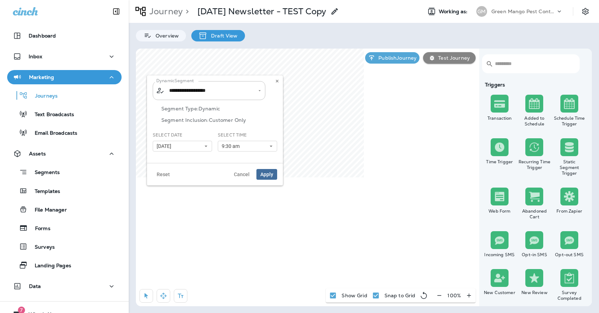
click at [263, 175] on span "Apply" at bounding box center [267, 174] width 13 height 5
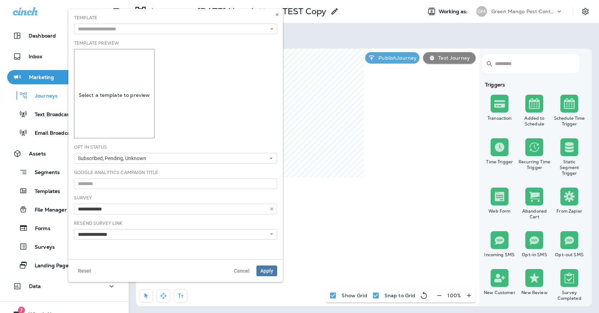
type input "**********"
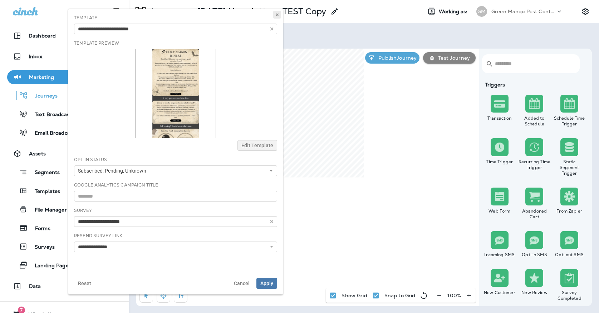
click at [280, 13] on button at bounding box center [277, 15] width 8 height 8
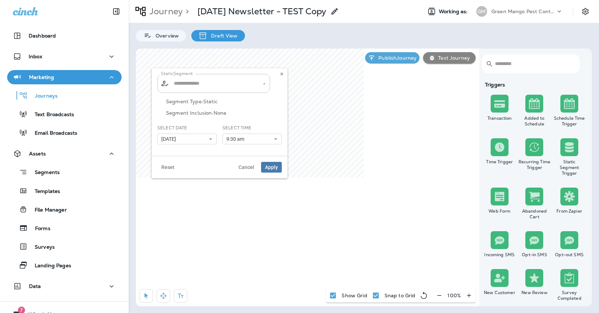
type input "**********"
click at [281, 74] on icon at bounding box center [282, 74] width 4 height 4
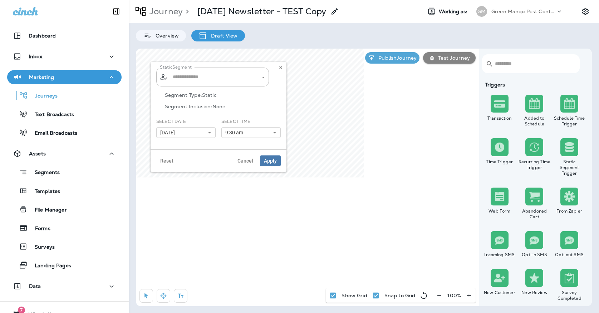
type input "**********"
click at [282, 68] on icon at bounding box center [281, 67] width 4 height 4
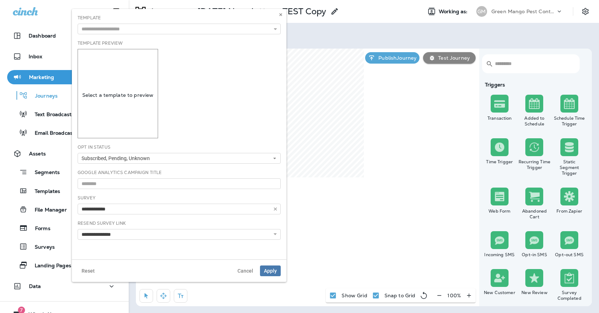
type input "**********"
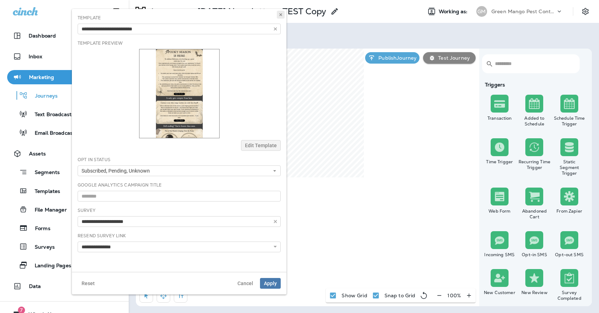
click at [284, 15] on button at bounding box center [281, 15] width 8 height 8
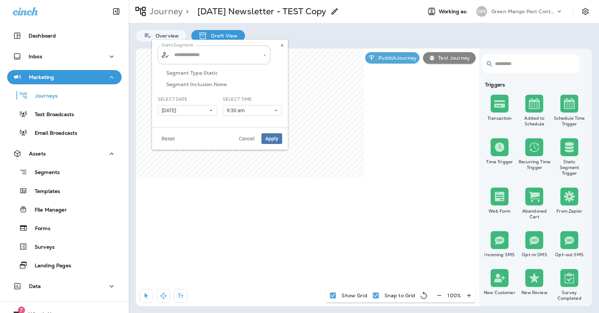
type input "**********"
click at [286, 44] on button at bounding box center [282, 46] width 8 height 8
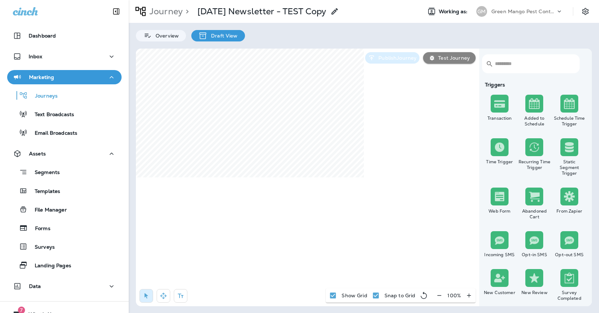
click at [374, 56] on icon "button" at bounding box center [372, 57] width 5 height 5
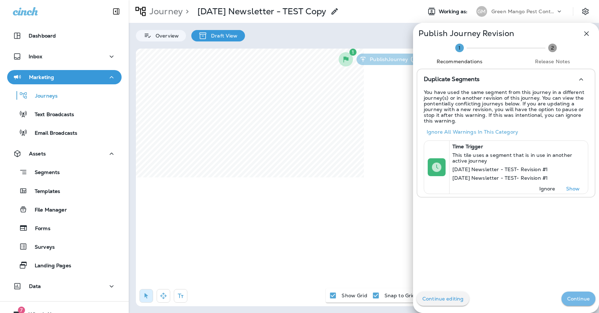
click at [571, 297] on p "Continue" at bounding box center [579, 299] width 23 height 6
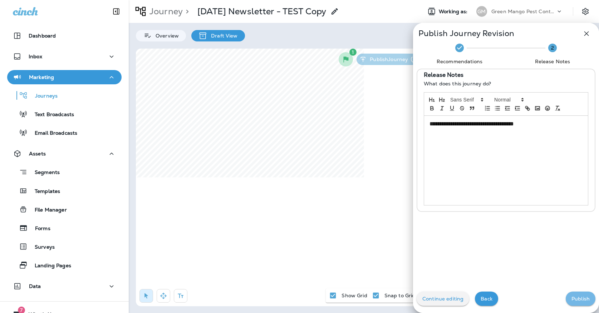
click at [571, 297] on button "Publish" at bounding box center [581, 299] width 30 height 14
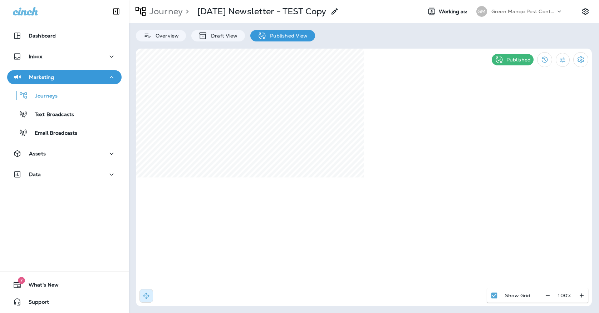
click at [554, 13] on p "Green Mango Pest Control" at bounding box center [524, 12] width 64 height 6
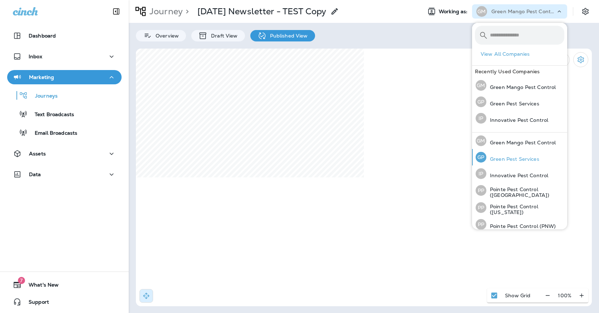
click at [505, 152] on div "[PERSON_NAME] Pest Services" at bounding box center [507, 157] width 69 height 16
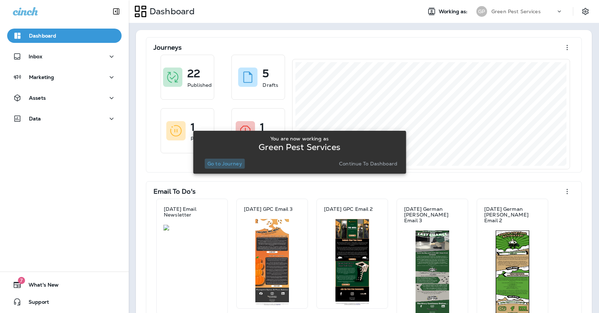
click at [215, 162] on p "Go to Journey" at bounding box center [225, 164] width 35 height 6
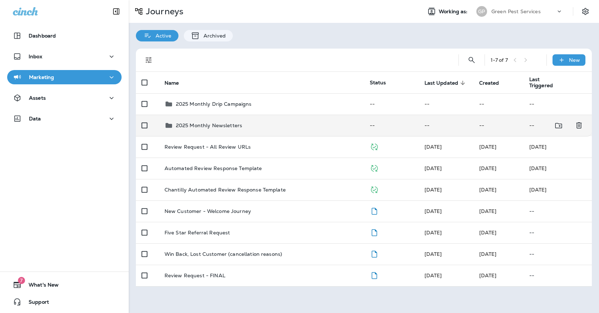
click at [217, 124] on p "2025 Monthly Newsletters" at bounding box center [209, 126] width 66 height 6
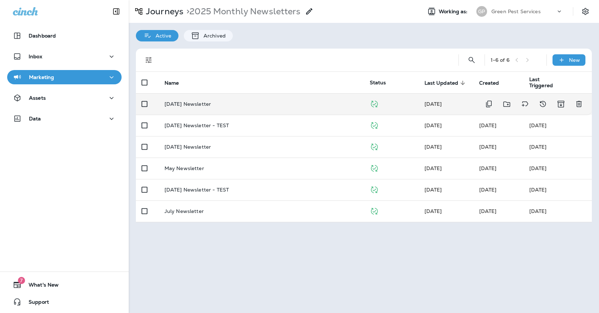
click at [237, 107] on td "[DATE] Newsletter" at bounding box center [261, 103] width 205 height 21
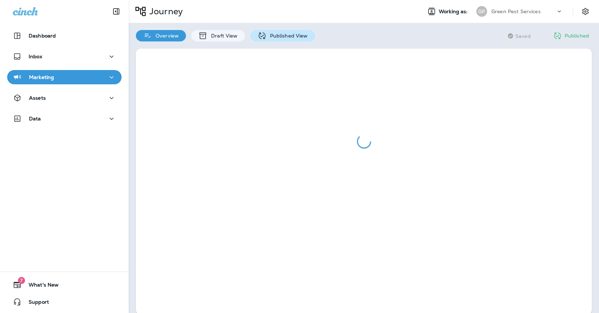
click at [277, 35] on p "Published View" at bounding box center [288, 36] width 42 height 6
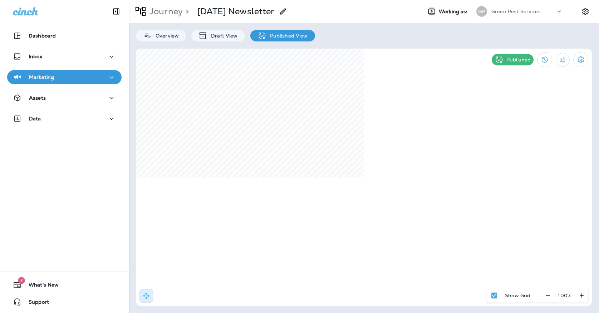
click at [484, 11] on div "GP" at bounding box center [482, 11] width 11 height 11
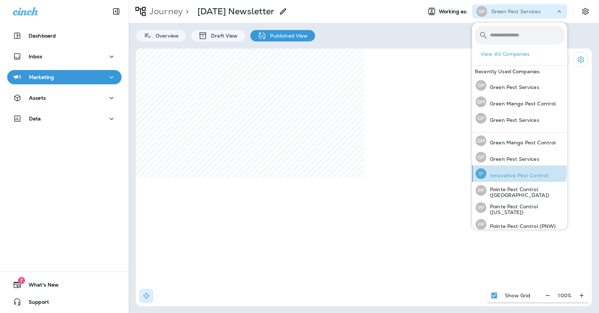
click at [495, 170] on div "IP Innovative Pest Control" at bounding box center [512, 174] width 78 height 16
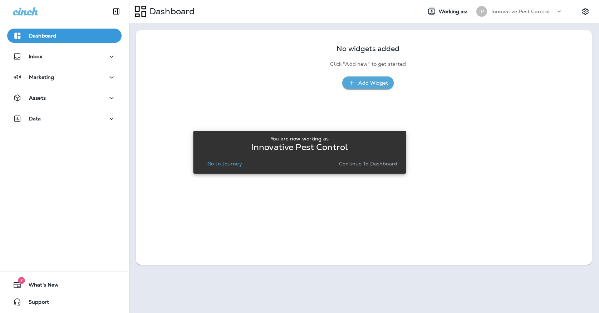
click at [210, 166] on p "Go to Journey" at bounding box center [225, 164] width 35 height 6
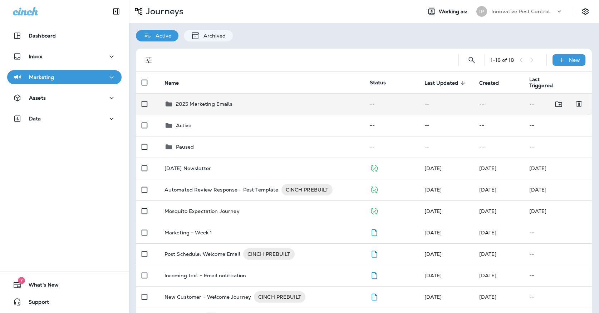
click at [200, 102] on p "2025 Marketing Emails" at bounding box center [204, 104] width 57 height 6
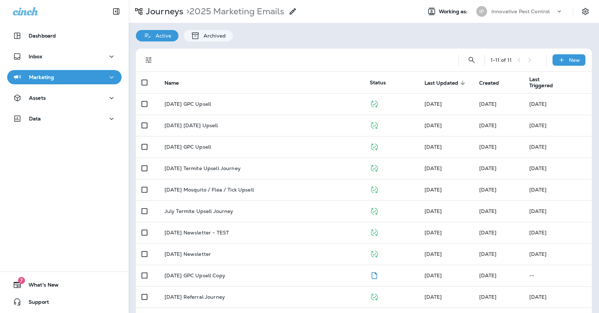
click at [174, 18] on div "Journeys > 2025 Marketing Emails" at bounding box center [213, 11] width 169 height 14
click at [172, 14] on p "Journeys" at bounding box center [163, 11] width 40 height 11
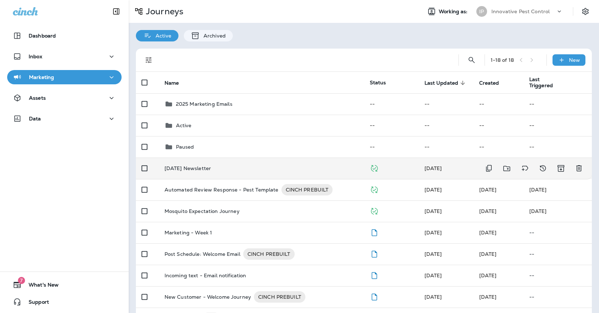
click at [209, 169] on td "[DATE] Newsletter" at bounding box center [261, 168] width 205 height 21
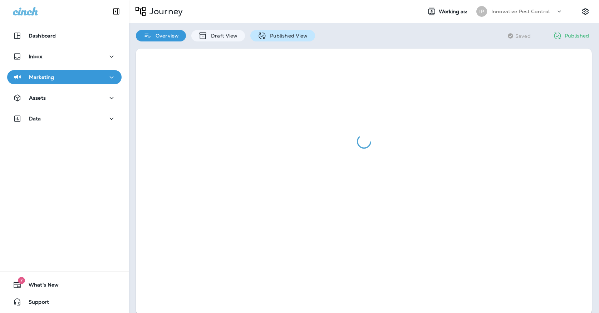
click at [293, 34] on p "Published View" at bounding box center [288, 36] width 42 height 6
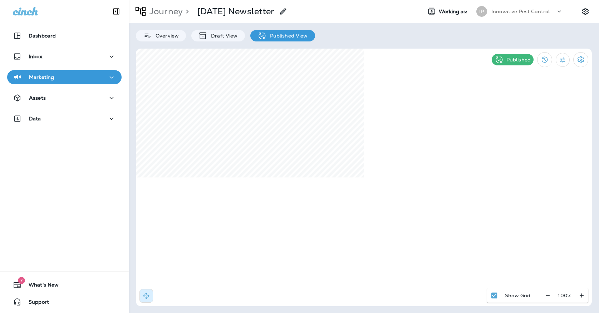
click at [489, 5] on div "IP Innovative Pest Control" at bounding box center [519, 11] width 95 height 14
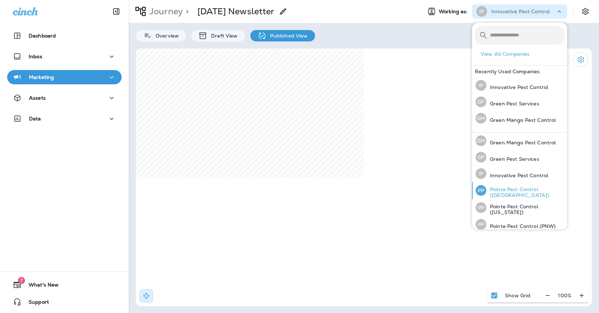
click at [512, 187] on div "PP Pointe Pest Control ([GEOGRAPHIC_DATA])" at bounding box center [520, 190] width 94 height 17
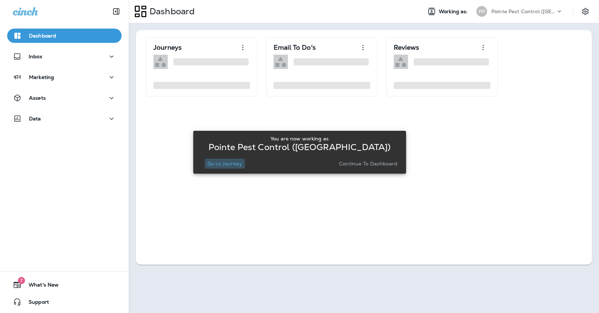
click at [210, 164] on p "Go to Journey" at bounding box center [225, 164] width 35 height 6
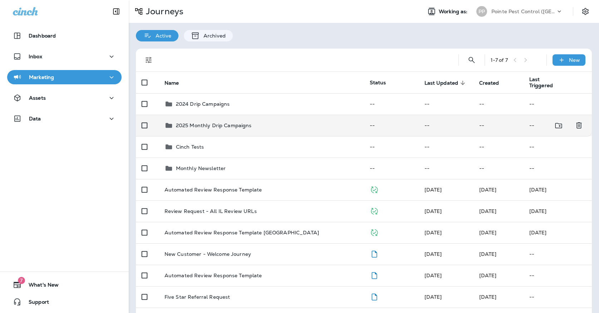
click at [223, 129] on td "2025 Monthly Drip Campaigns" at bounding box center [261, 125] width 205 height 21
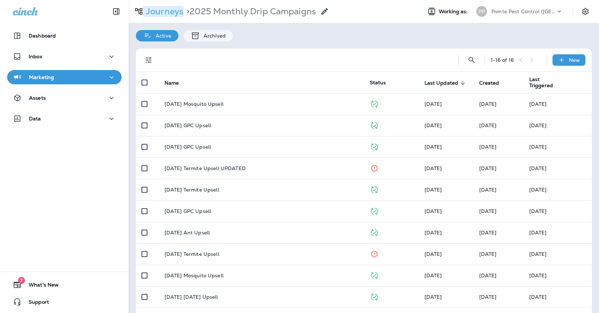
click at [171, 16] on p "Journeys" at bounding box center [163, 11] width 40 height 11
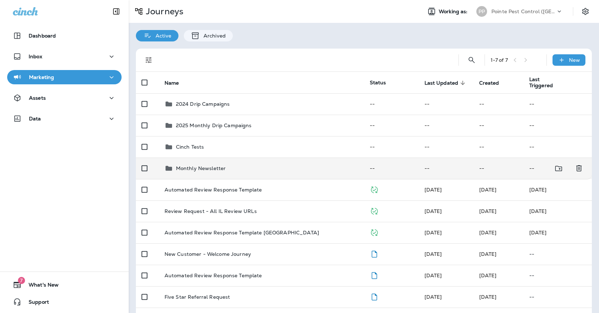
click at [222, 166] on p "Monthly Newsletter" at bounding box center [201, 169] width 50 height 6
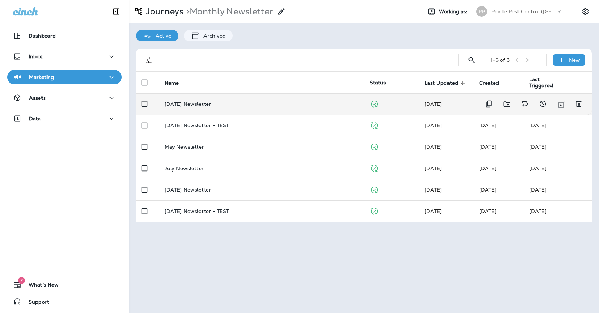
click at [217, 96] on td "[DATE] Newsletter" at bounding box center [261, 103] width 205 height 21
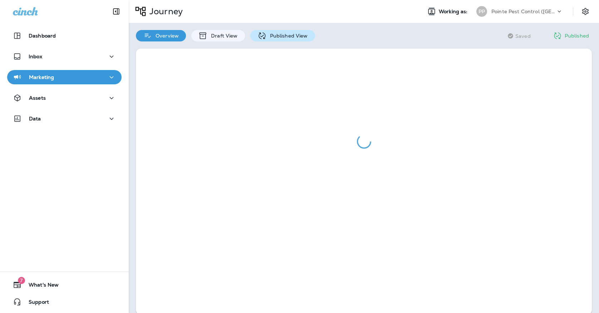
click at [268, 40] on div "Published View" at bounding box center [282, 35] width 65 height 11
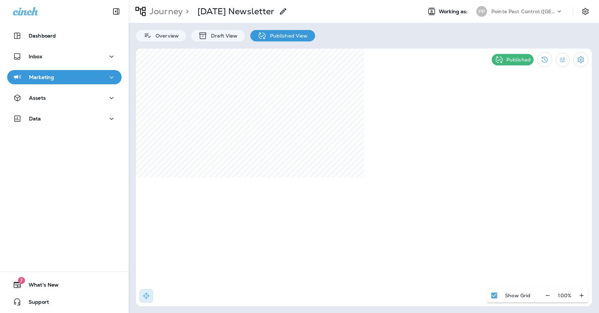
click at [505, 14] on p "Pointe Pest Control ([GEOGRAPHIC_DATA])" at bounding box center [524, 12] width 64 height 6
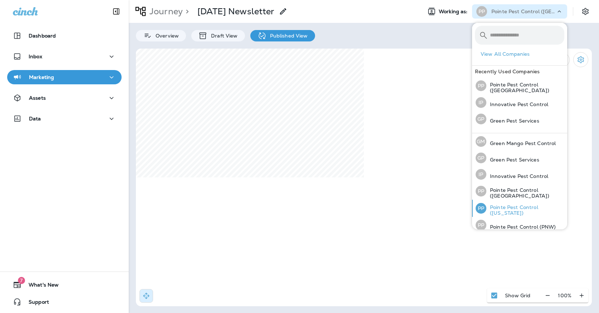
click at [506, 210] on p "Pointe Pest Control ([US_STATE])" at bounding box center [526, 210] width 78 height 11
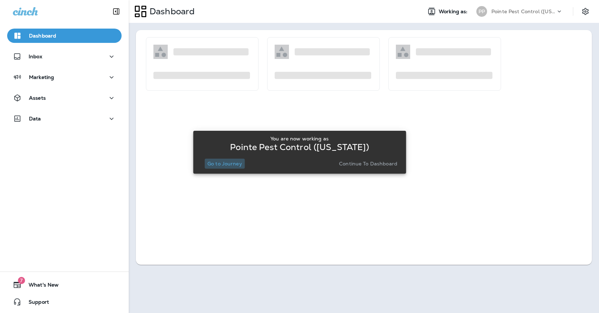
click at [238, 163] on p "Go to Journey" at bounding box center [225, 164] width 35 height 6
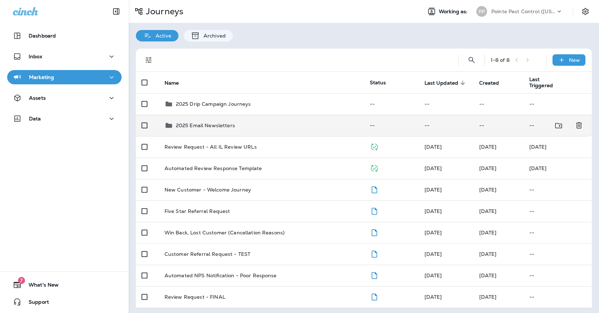
click at [243, 115] on td "2025 Email Newsletters" at bounding box center [261, 125] width 205 height 21
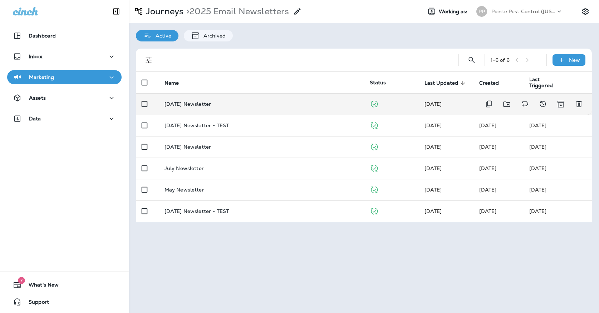
click at [239, 101] on div "[DATE] Newsletter" at bounding box center [262, 104] width 194 height 6
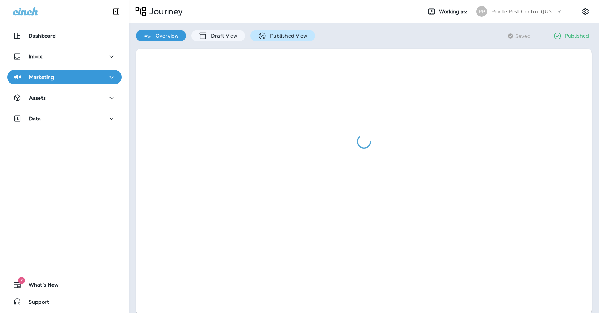
click at [268, 37] on p "Published View" at bounding box center [288, 36] width 42 height 6
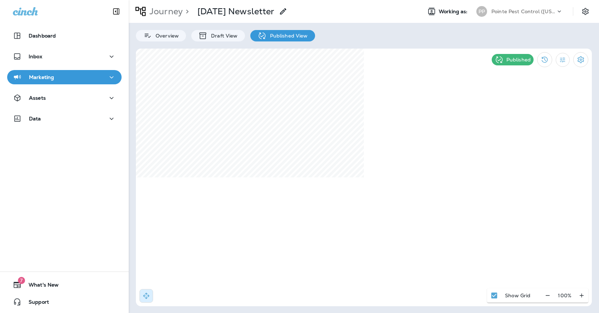
click at [544, 12] on p "Pointe Pest Control ([US_STATE])" at bounding box center [524, 12] width 64 height 6
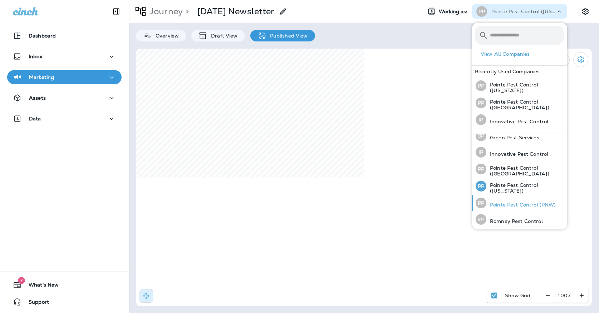
scroll to position [23, 0]
click at [501, 203] on p "Pointe Pest Control (PNW)" at bounding box center [522, 206] width 70 height 6
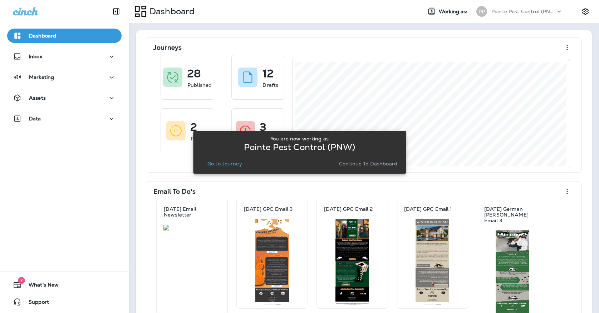
click at [222, 166] on p "Go to Journey" at bounding box center [225, 164] width 35 height 6
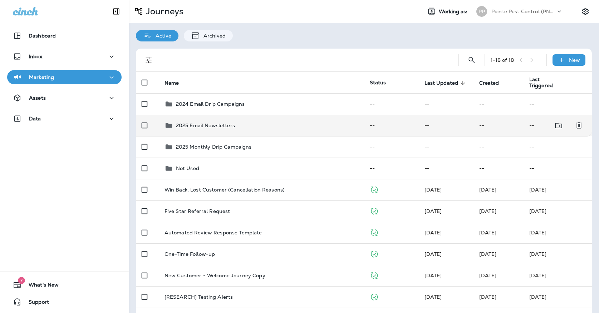
click at [217, 125] on p "2025 Email Newsletters" at bounding box center [205, 126] width 59 height 6
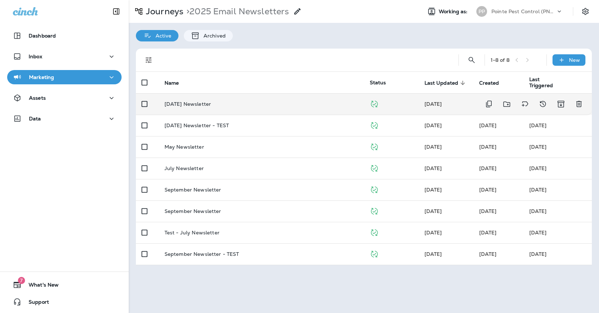
click at [227, 107] on td "[DATE] Newsletter" at bounding box center [261, 103] width 205 height 21
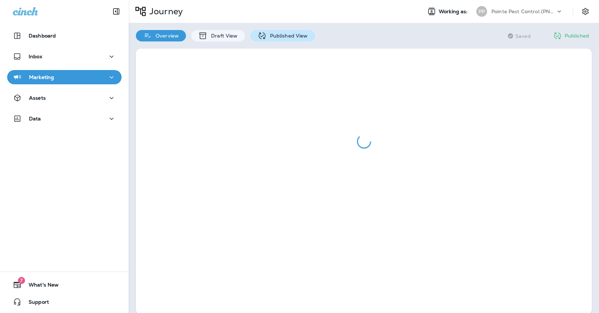
click at [268, 33] on p "Published View" at bounding box center [288, 36] width 42 height 6
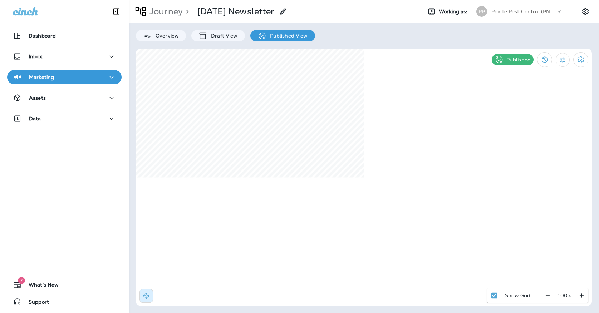
click at [484, 15] on div "PP" at bounding box center [482, 11] width 11 height 11
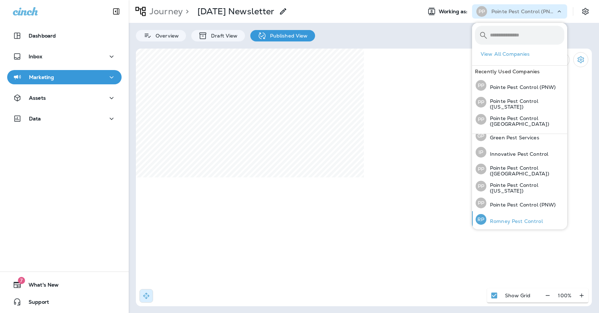
scroll to position [23, 0]
click at [496, 219] on p "Romney Pest Control" at bounding box center [515, 222] width 57 height 6
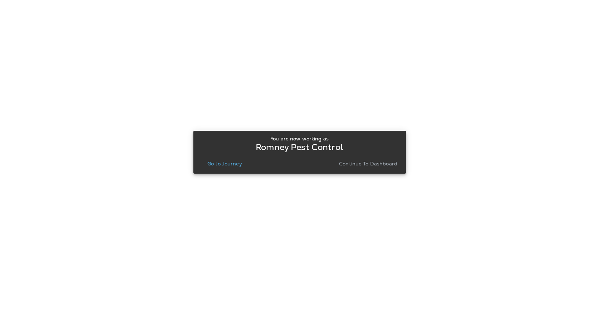
click at [238, 165] on p "Go to Journey" at bounding box center [225, 164] width 35 height 6
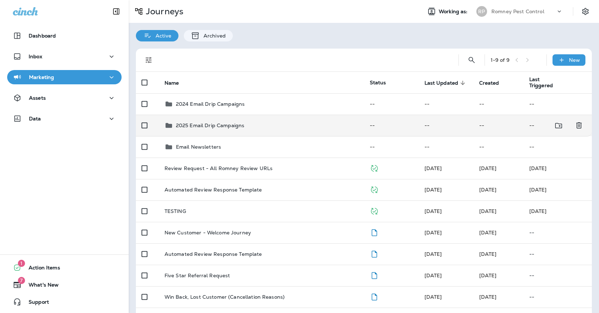
click at [257, 115] on td "2025 Email Drip Campaigns" at bounding box center [261, 125] width 205 height 21
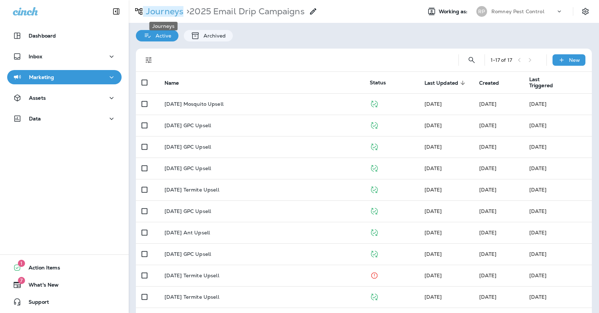
click at [178, 12] on p "Journeys" at bounding box center [163, 11] width 40 height 11
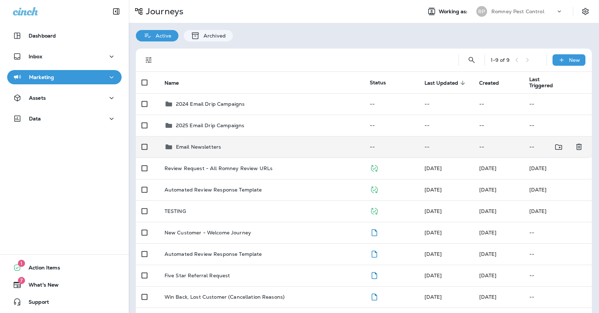
click at [198, 136] on td "Email Newsletters" at bounding box center [261, 146] width 205 height 21
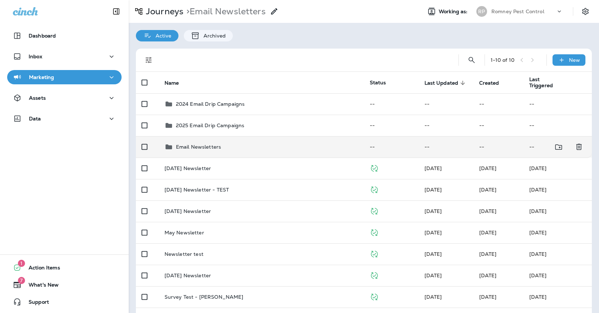
click at [204, 144] on p "Email Newsletters" at bounding box center [198, 147] width 45 height 6
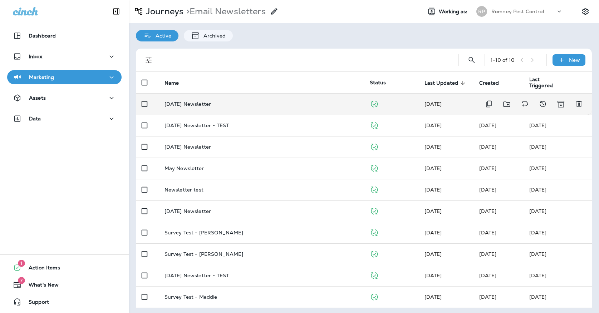
click at [202, 105] on td "[DATE] Newsletter" at bounding box center [261, 103] width 205 height 21
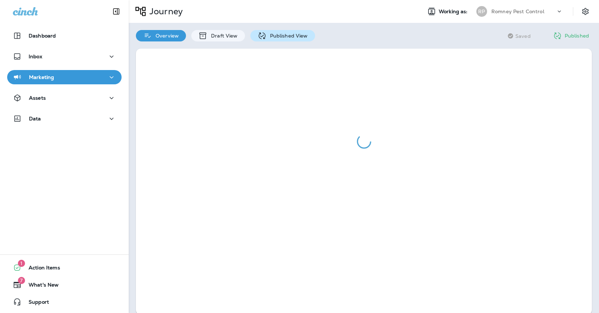
click at [255, 39] on div "Published View" at bounding box center [282, 35] width 65 height 11
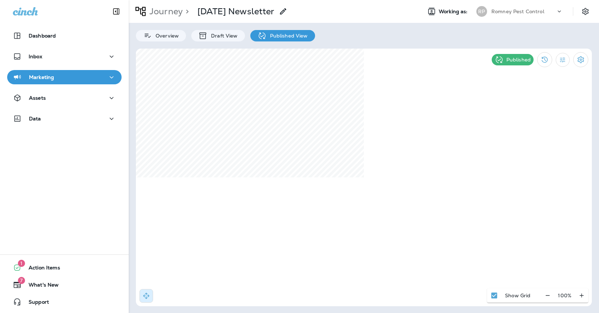
click at [108, 72] on button "Marketing" at bounding box center [64, 77] width 115 height 14
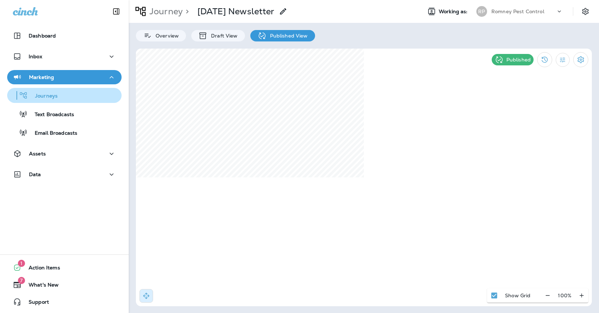
click at [95, 94] on div "Journeys" at bounding box center [64, 95] width 109 height 11
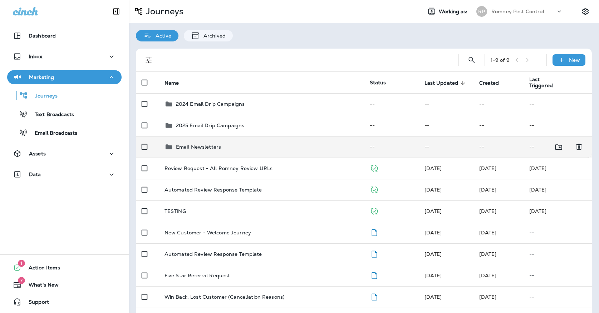
click at [200, 145] on p "Email Newsletters" at bounding box center [198, 147] width 45 height 6
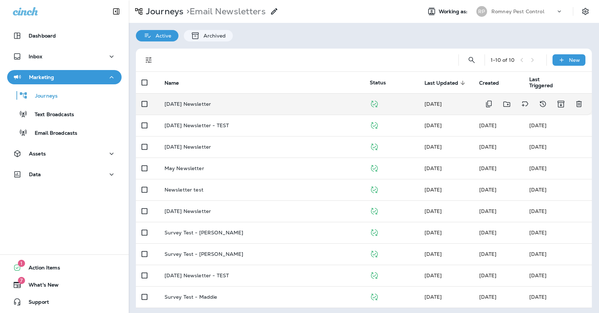
click at [222, 101] on div "[DATE] Newsletter" at bounding box center [262, 104] width 194 height 6
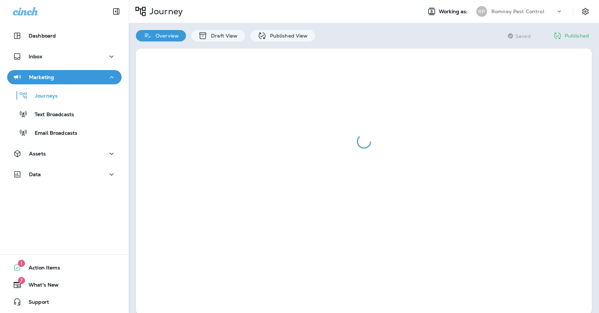
click at [269, 42] on div at bounding box center [364, 182] width 471 height 281
click at [269, 37] on p "Published View" at bounding box center [288, 36] width 42 height 6
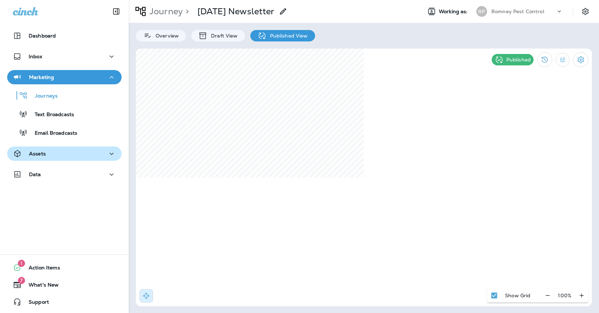
click at [80, 151] on div "Assets" at bounding box center [64, 154] width 103 height 9
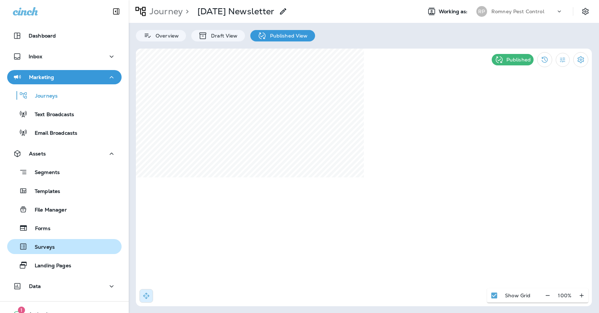
click at [62, 246] on div "Surveys" at bounding box center [64, 247] width 109 height 11
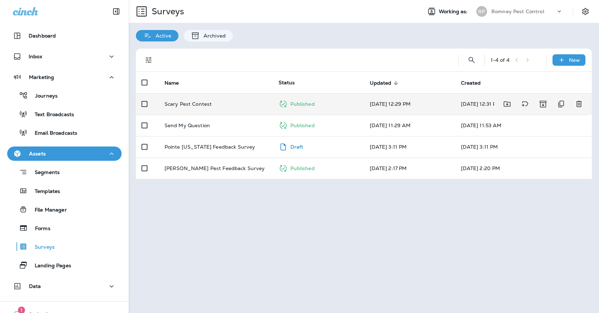
click at [201, 101] on p "Scary Pest Contest" at bounding box center [189, 104] width 48 height 6
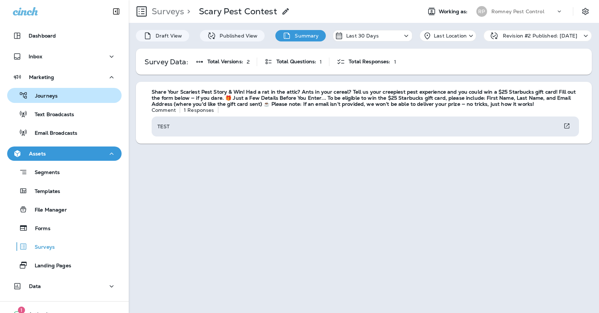
click at [40, 94] on p "Journeys" at bounding box center [43, 96] width 30 height 7
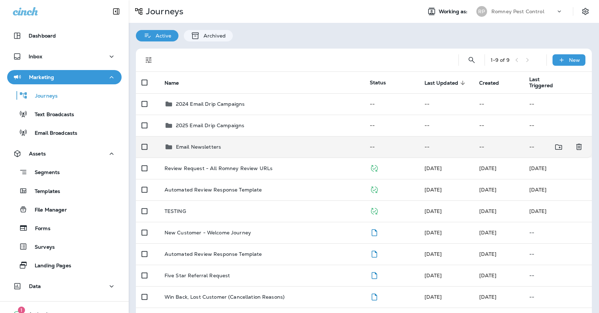
click at [215, 144] on p "Email Newsletters" at bounding box center [198, 147] width 45 height 6
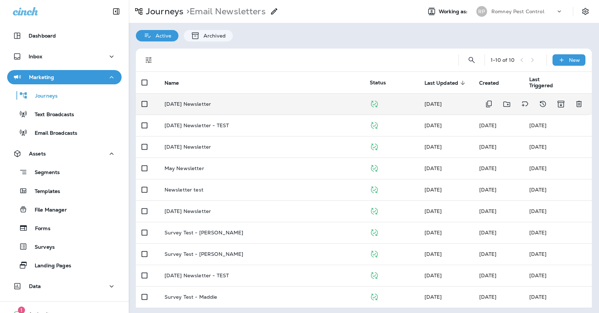
click at [227, 96] on td "[DATE] Newsletter" at bounding box center [261, 103] width 205 height 21
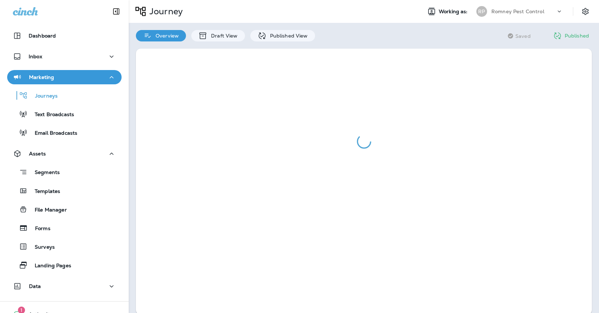
click at [266, 44] on div at bounding box center [364, 182] width 471 height 281
click at [265, 40] on div "Published View" at bounding box center [282, 35] width 65 height 11
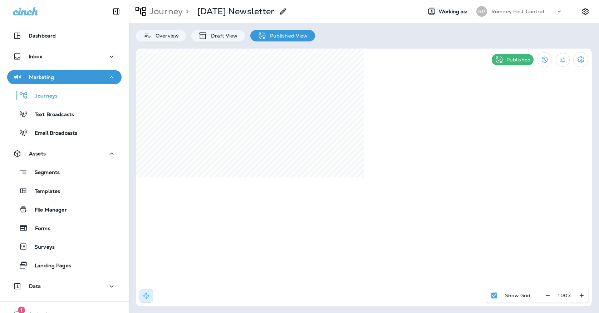
click at [492, 15] on div "Romney Pest Control" at bounding box center [524, 11] width 64 height 11
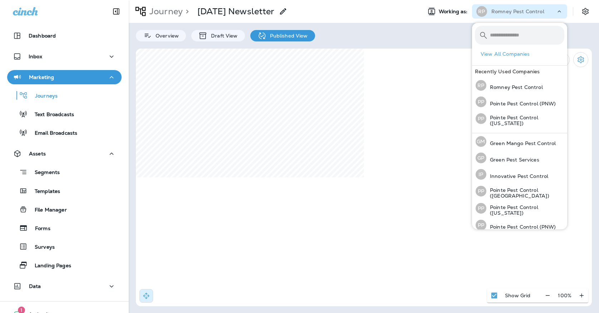
click at [488, 11] on div "RP" at bounding box center [481, 11] width 19 height 11
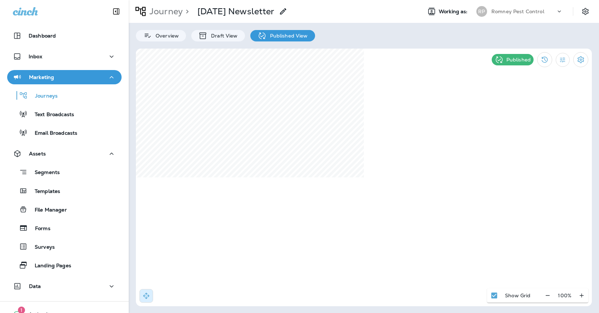
click at [488, 11] on div "RP" at bounding box center [481, 11] width 19 height 11
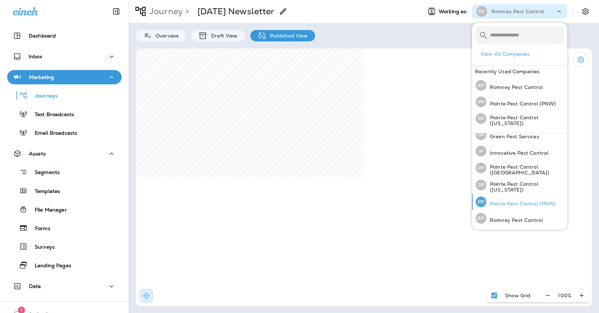
scroll to position [23, 0]
click at [502, 206] on p "Pointe Pest Control (PNW)" at bounding box center [522, 205] width 70 height 6
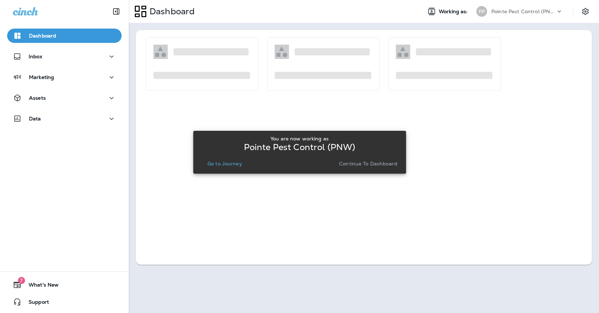
click at [225, 165] on p "Go to Journey" at bounding box center [225, 164] width 35 height 6
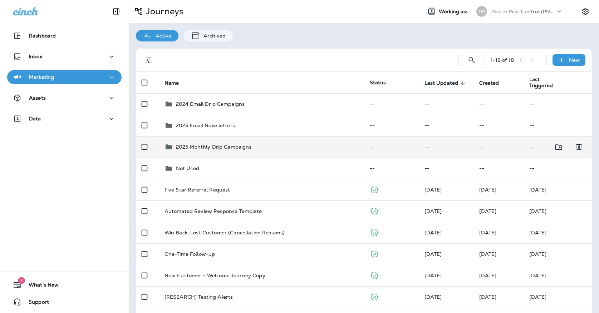
click at [227, 147] on td "2025 Monthly Drip Campaigns" at bounding box center [261, 146] width 205 height 21
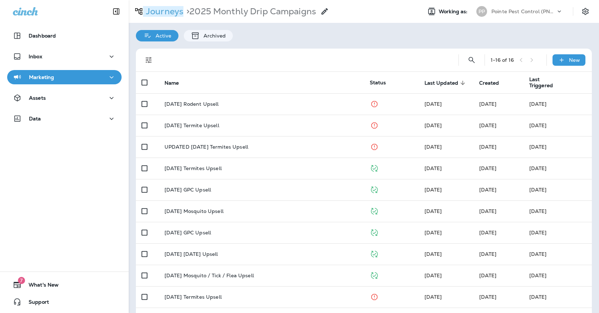
click at [162, 9] on p "Journeys" at bounding box center [163, 11] width 40 height 11
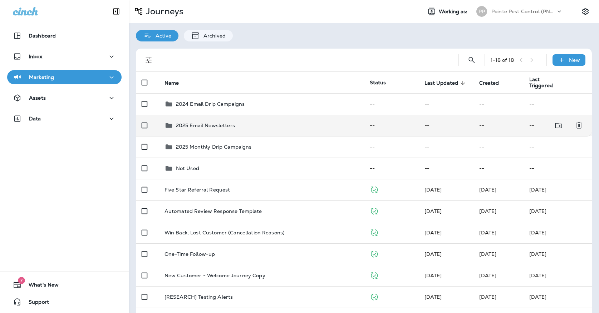
click at [244, 115] on td "2025 Email Newsletters" at bounding box center [261, 125] width 205 height 21
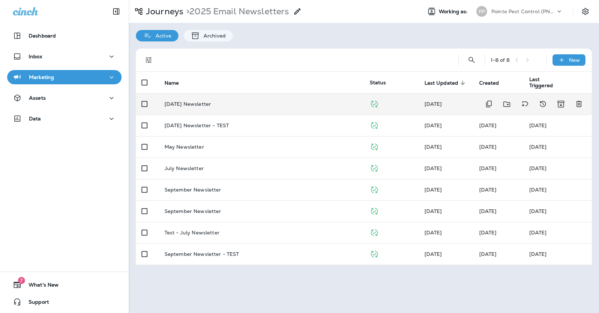
click at [239, 104] on td "[DATE] Newsletter" at bounding box center [261, 103] width 205 height 21
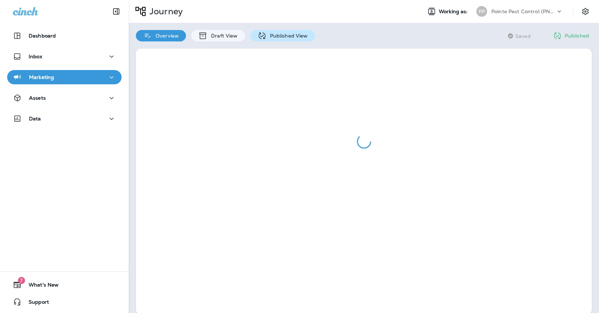
click at [259, 36] on icon at bounding box center [262, 35] width 9 height 9
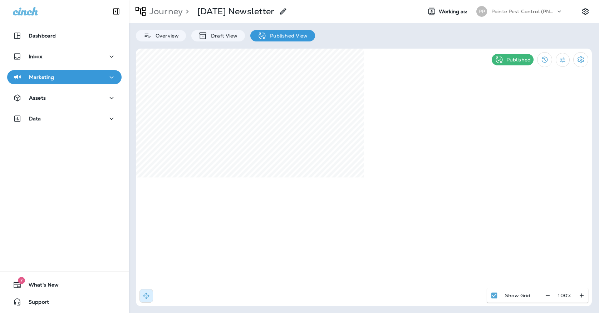
click at [490, 6] on div "PP" at bounding box center [481, 11] width 19 height 11
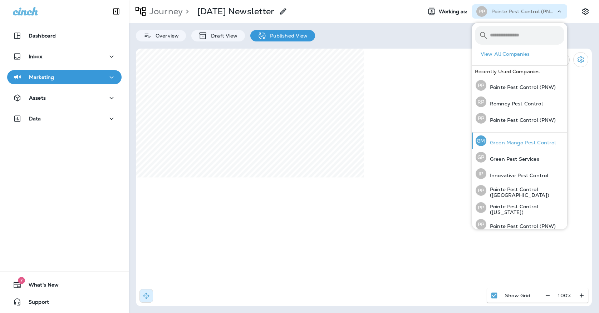
click at [490, 145] on p "Green Mango Pest Control" at bounding box center [521, 143] width 69 height 6
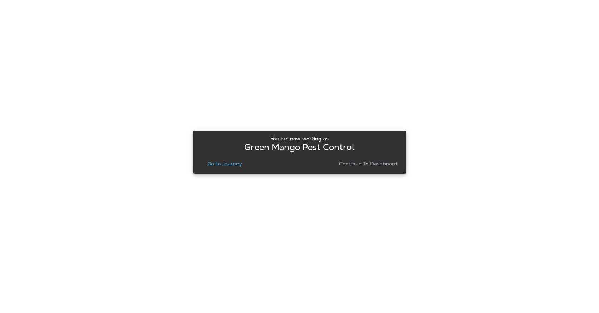
click at [219, 166] on p "Go to Journey" at bounding box center [225, 164] width 35 height 6
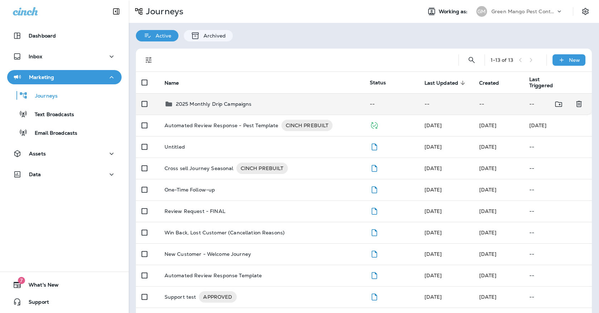
click at [216, 104] on div "2025 Monthly Drip Campaigns" at bounding box center [214, 104] width 76 height 9
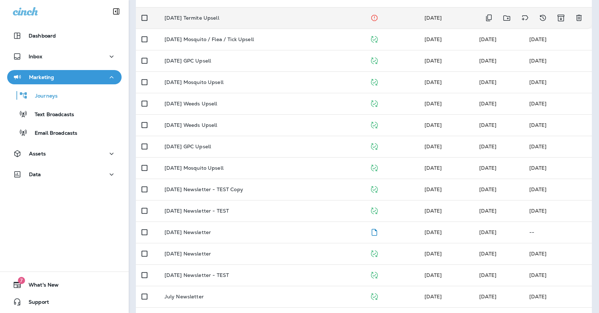
scroll to position [194, 0]
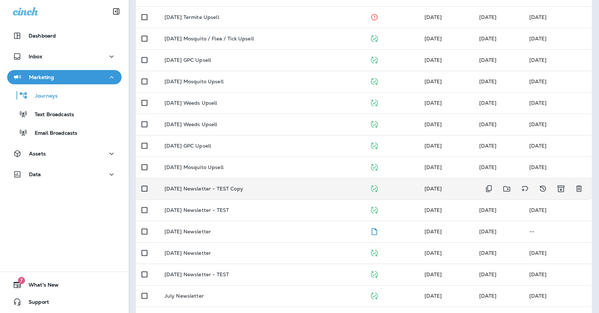
click at [210, 186] on p "[DATE] Newsletter - TEST Copy" at bounding box center [204, 189] width 79 height 6
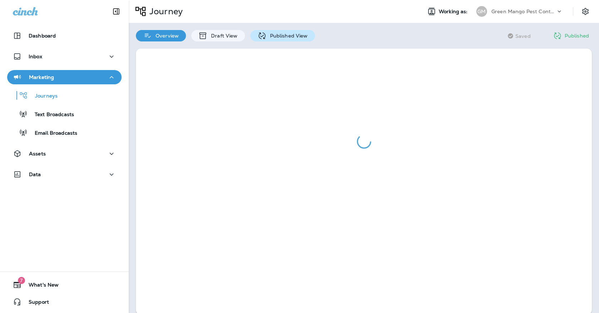
click at [264, 34] on icon at bounding box center [262, 35] width 7 height 7
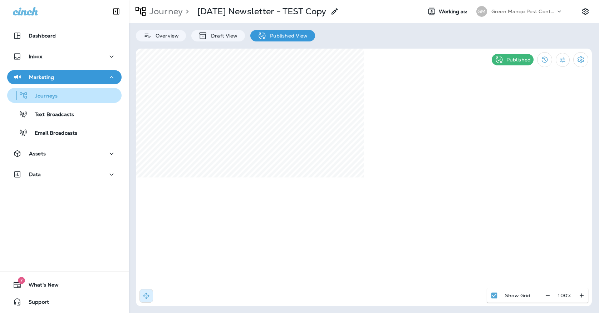
click at [66, 94] on div "Journeys" at bounding box center [64, 95] width 109 height 11
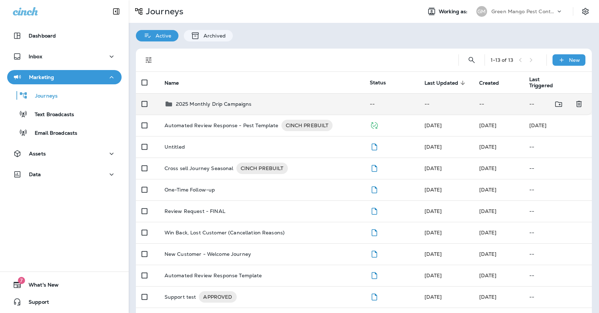
click at [221, 104] on td "2025 Monthly Drip Campaigns" at bounding box center [261, 103] width 205 height 21
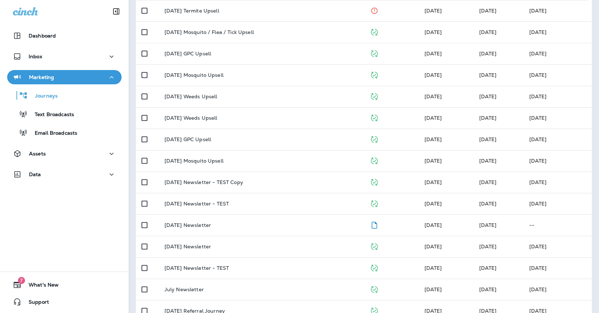
scroll to position [204, 0]
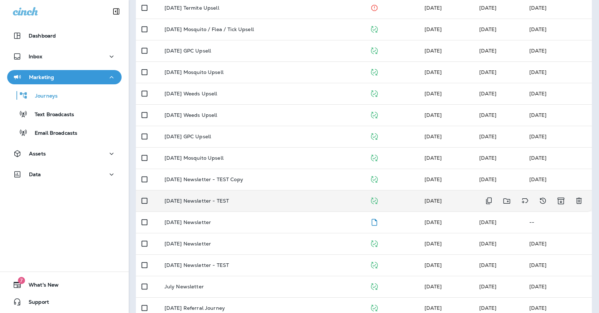
click at [230, 203] on td "[DATE] Newsletter - TEST" at bounding box center [261, 200] width 205 height 21
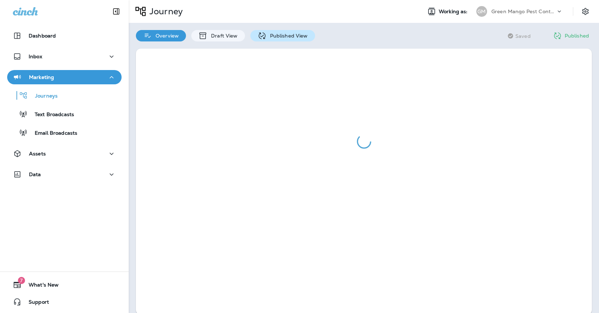
click at [288, 37] on p "Published View" at bounding box center [288, 36] width 42 height 6
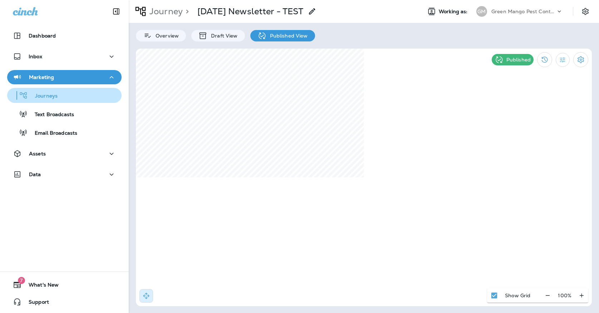
click at [88, 95] on div "Journeys" at bounding box center [64, 95] width 109 height 11
